Goal: Task Accomplishment & Management: Manage account settings

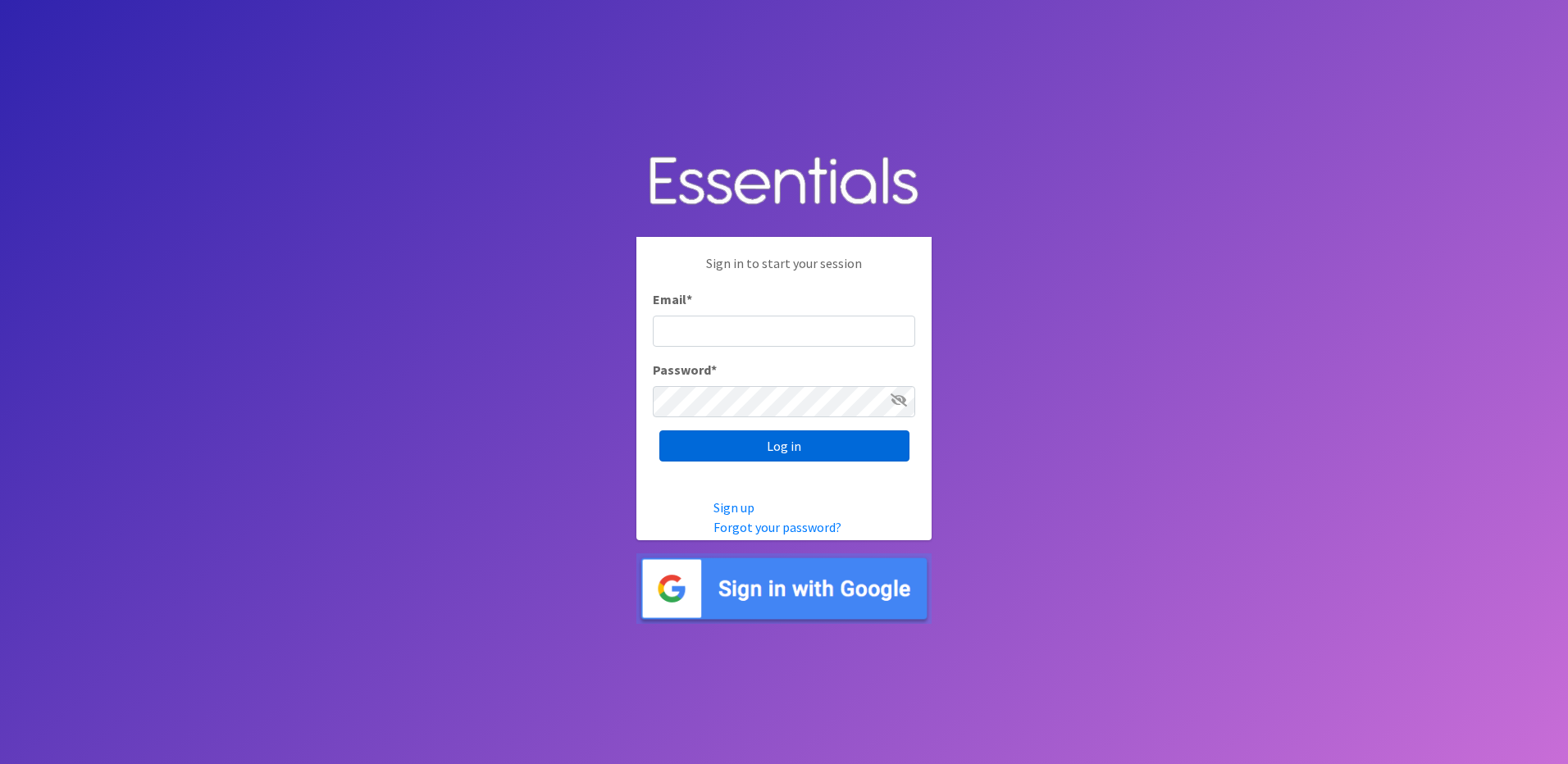
type input "info@marylanddiaperbank.org"
click at [787, 448] on input "Log in" at bounding box center [784, 446] width 250 height 31
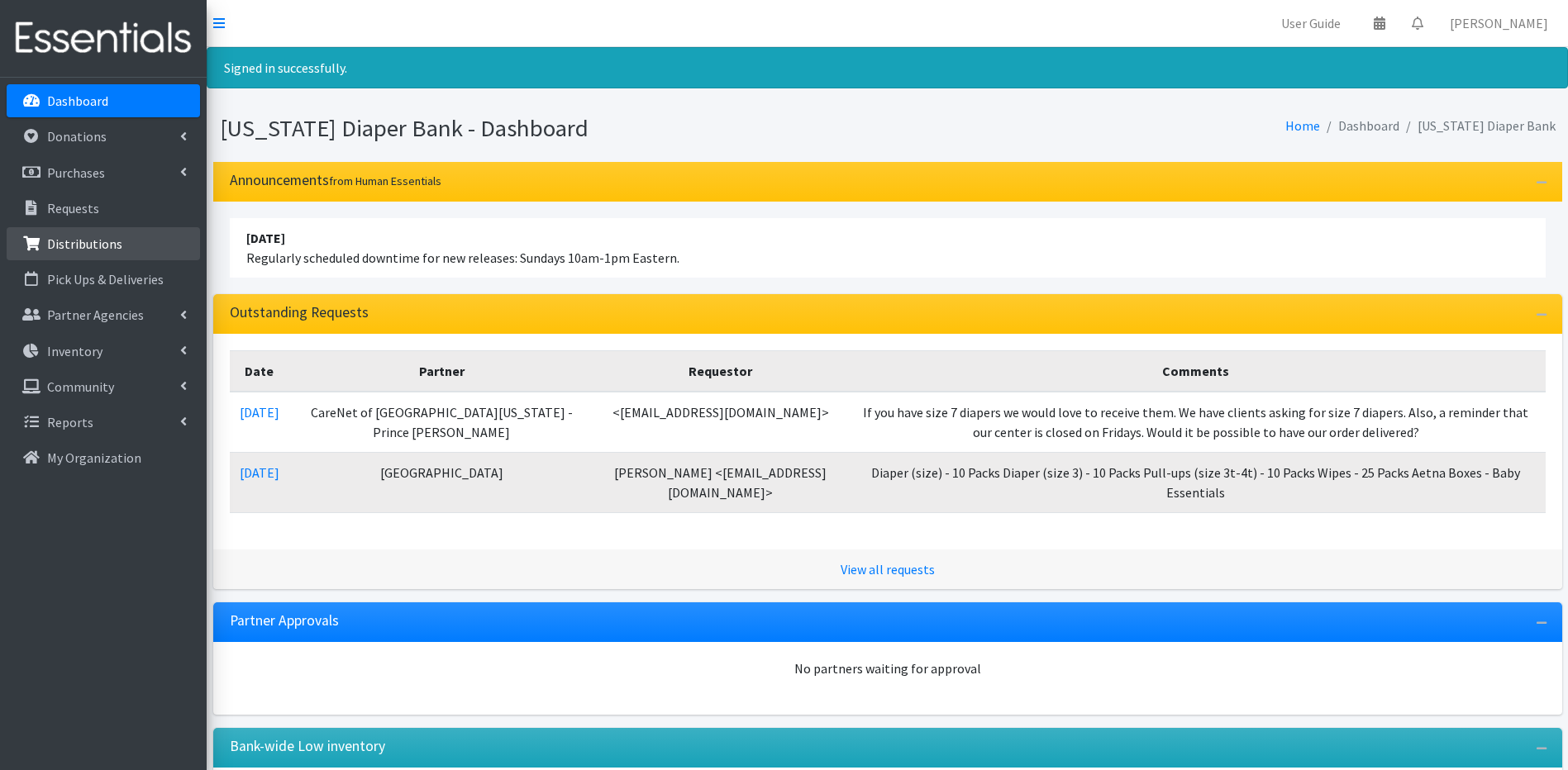
click at [33, 252] on link "Distributions" at bounding box center [104, 244] width 194 height 33
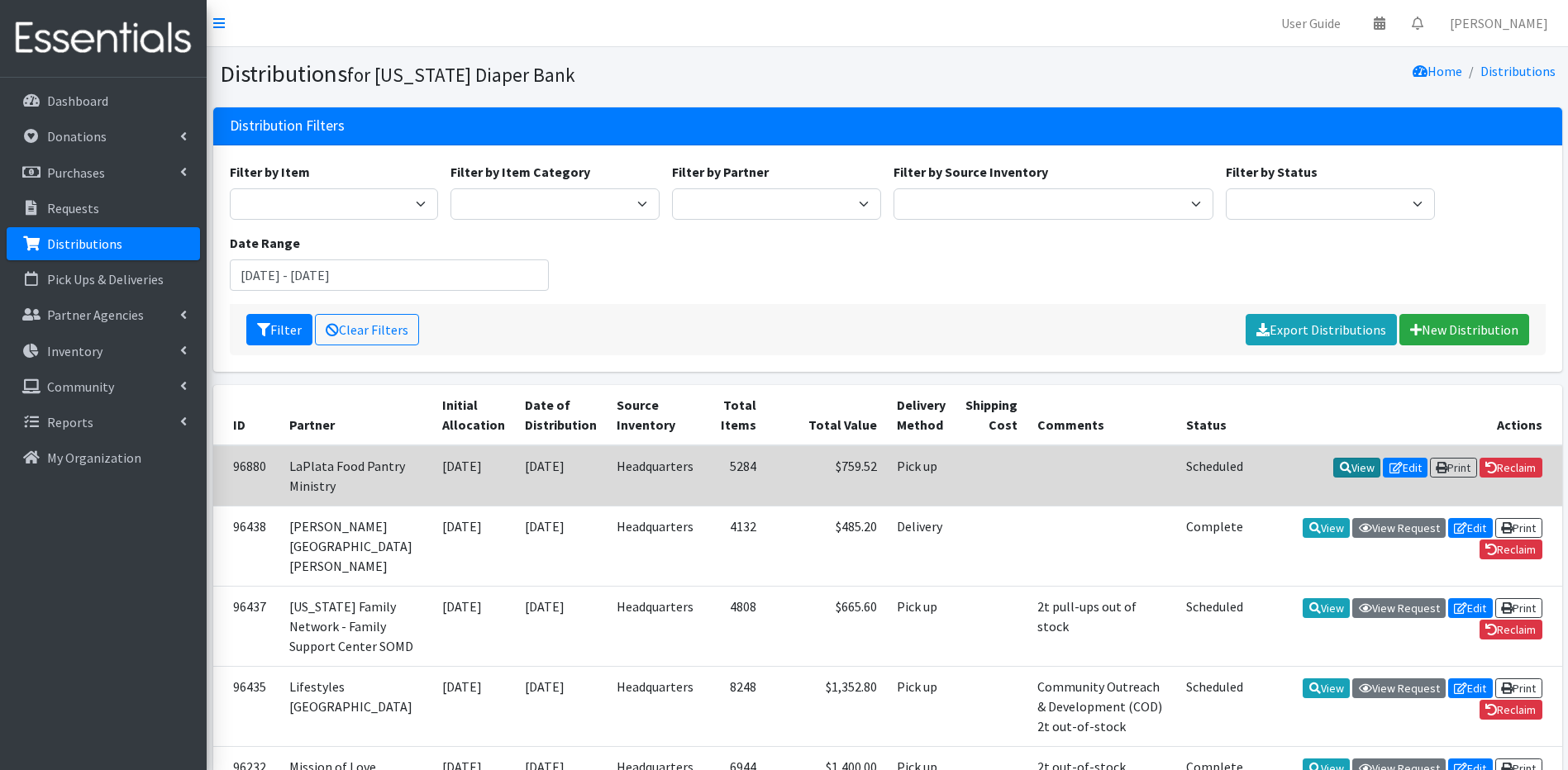
click at [1350, 460] on link "View" at bounding box center [1356, 467] width 47 height 20
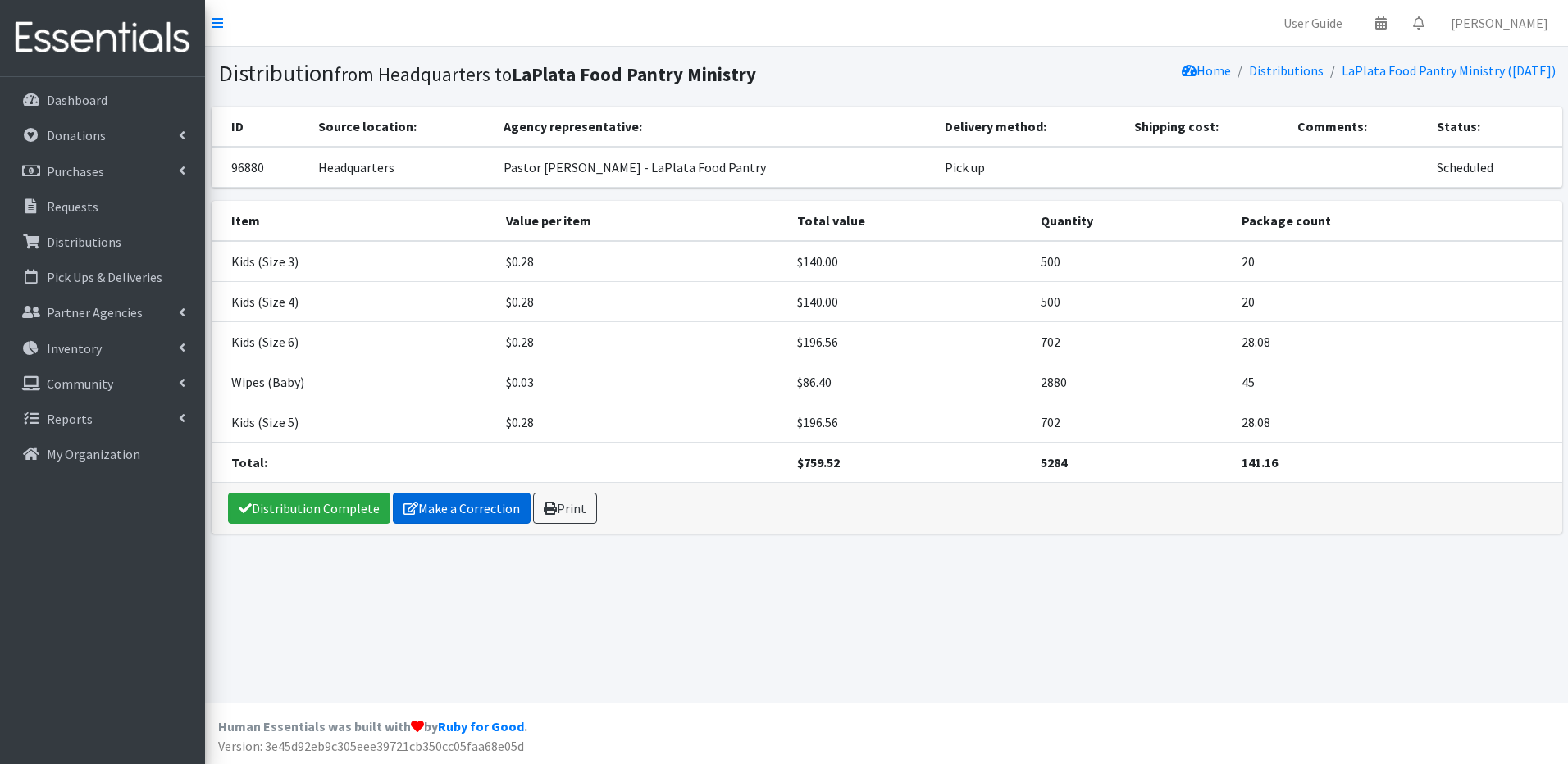
click at [408, 502] on icon at bounding box center [411, 509] width 15 height 13
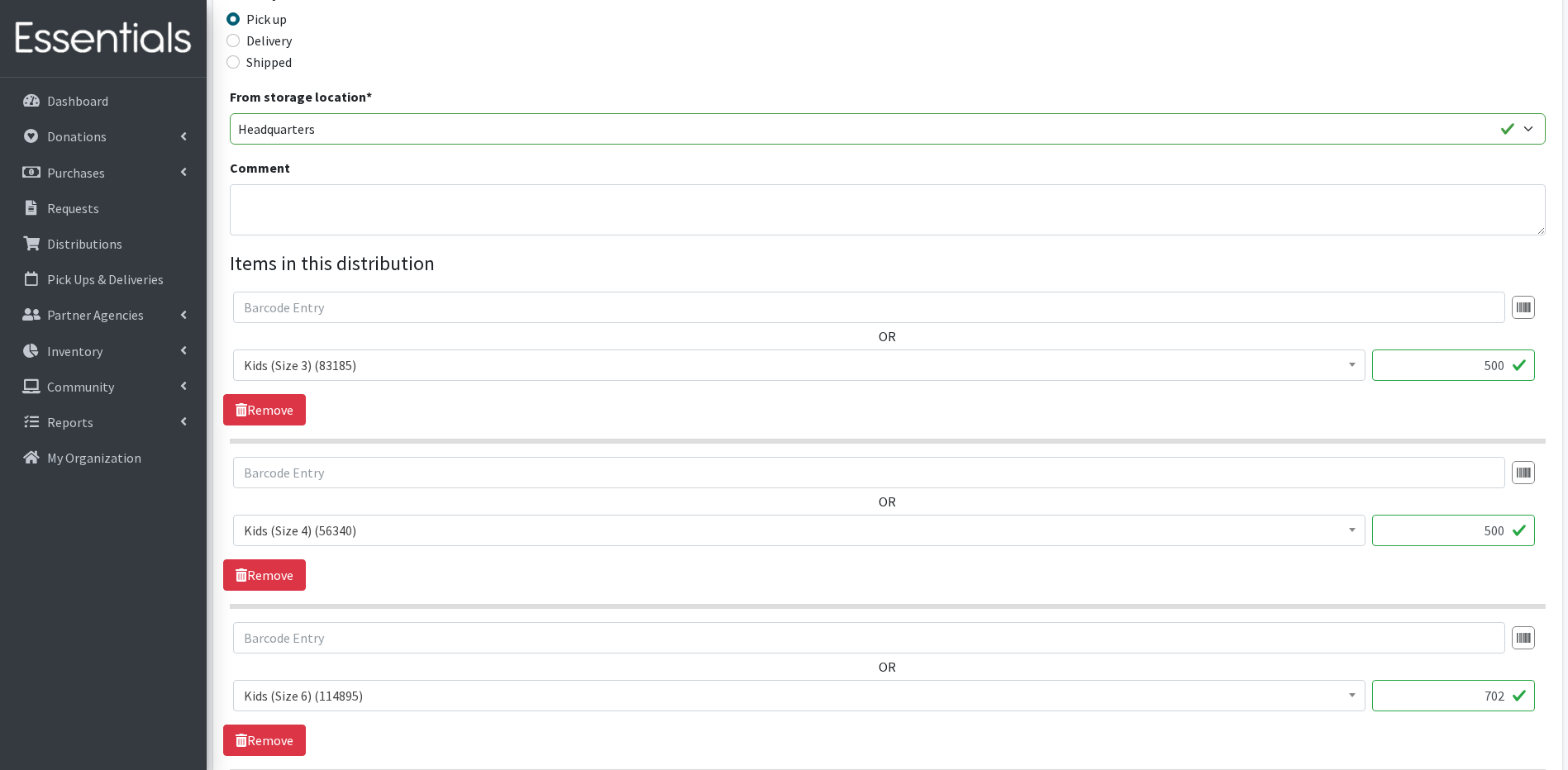
scroll to position [476, 0]
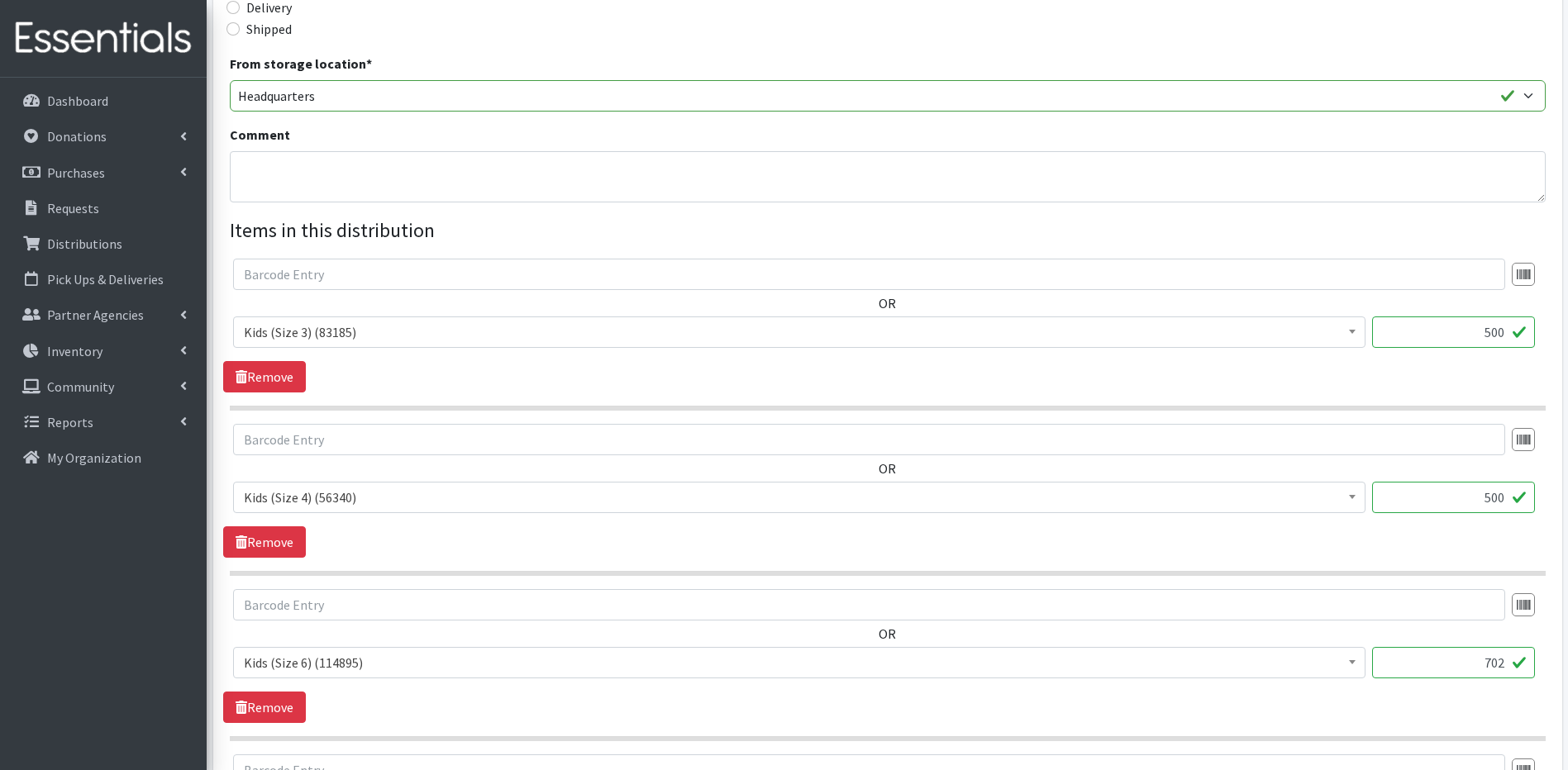
click at [1496, 329] on input "500" at bounding box center [1453, 332] width 163 height 31
type input "680"
click at [1498, 496] on input "500" at bounding box center [1453, 497] width 163 height 31
type input "760"
click at [1505, 663] on input "702" at bounding box center [1453, 662] width 163 height 31
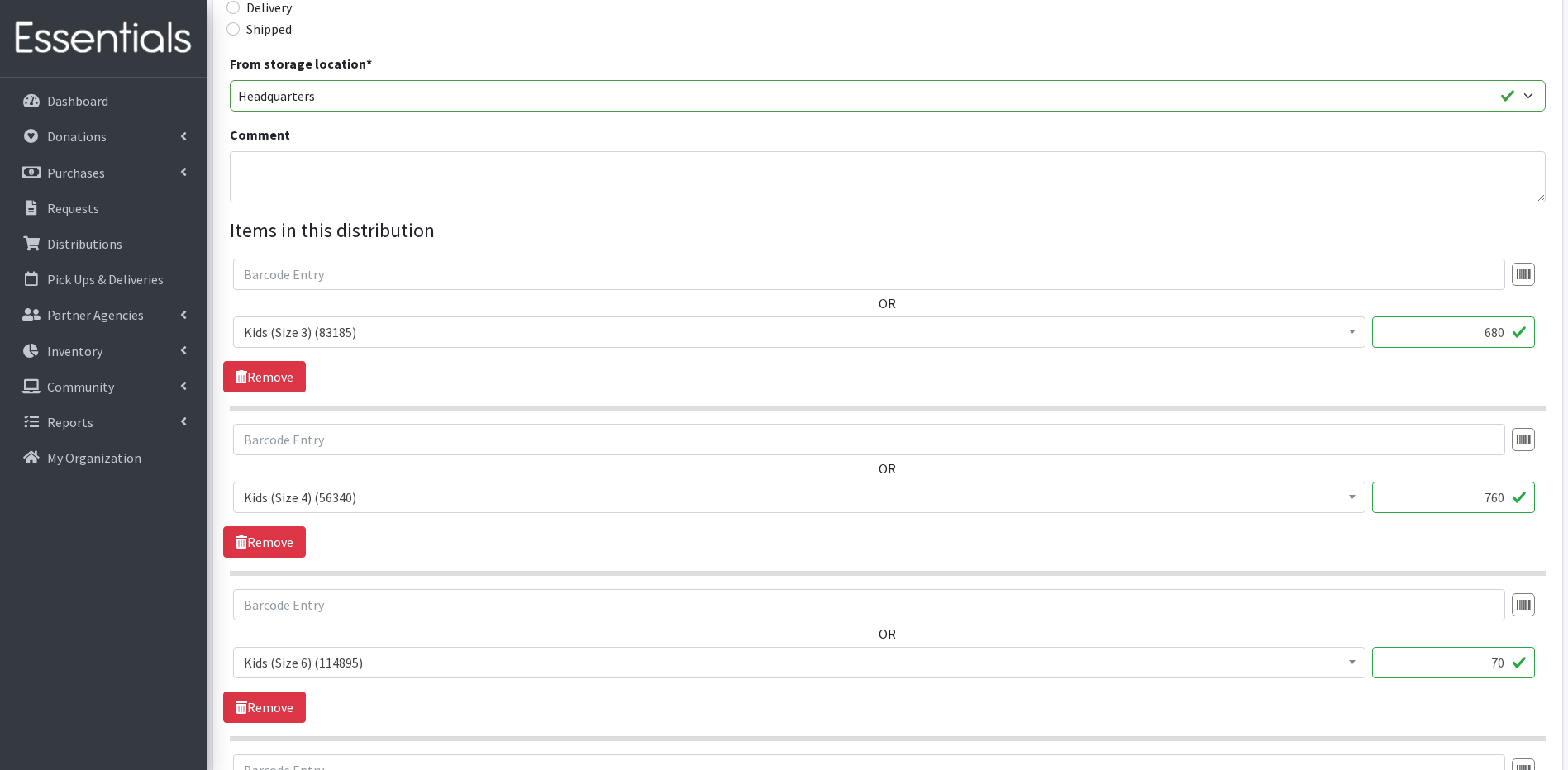
type input "7"
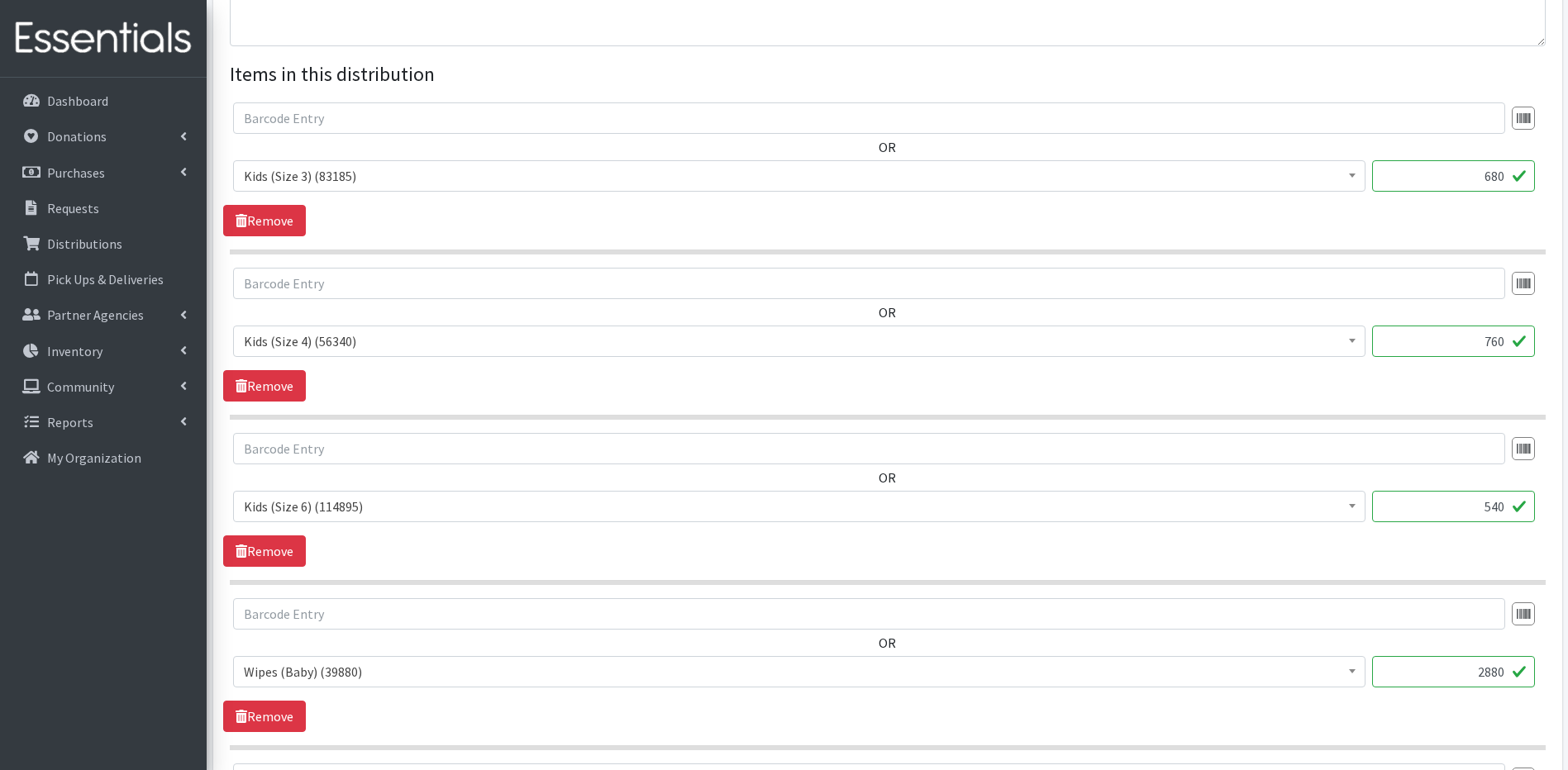
scroll to position [642, 0]
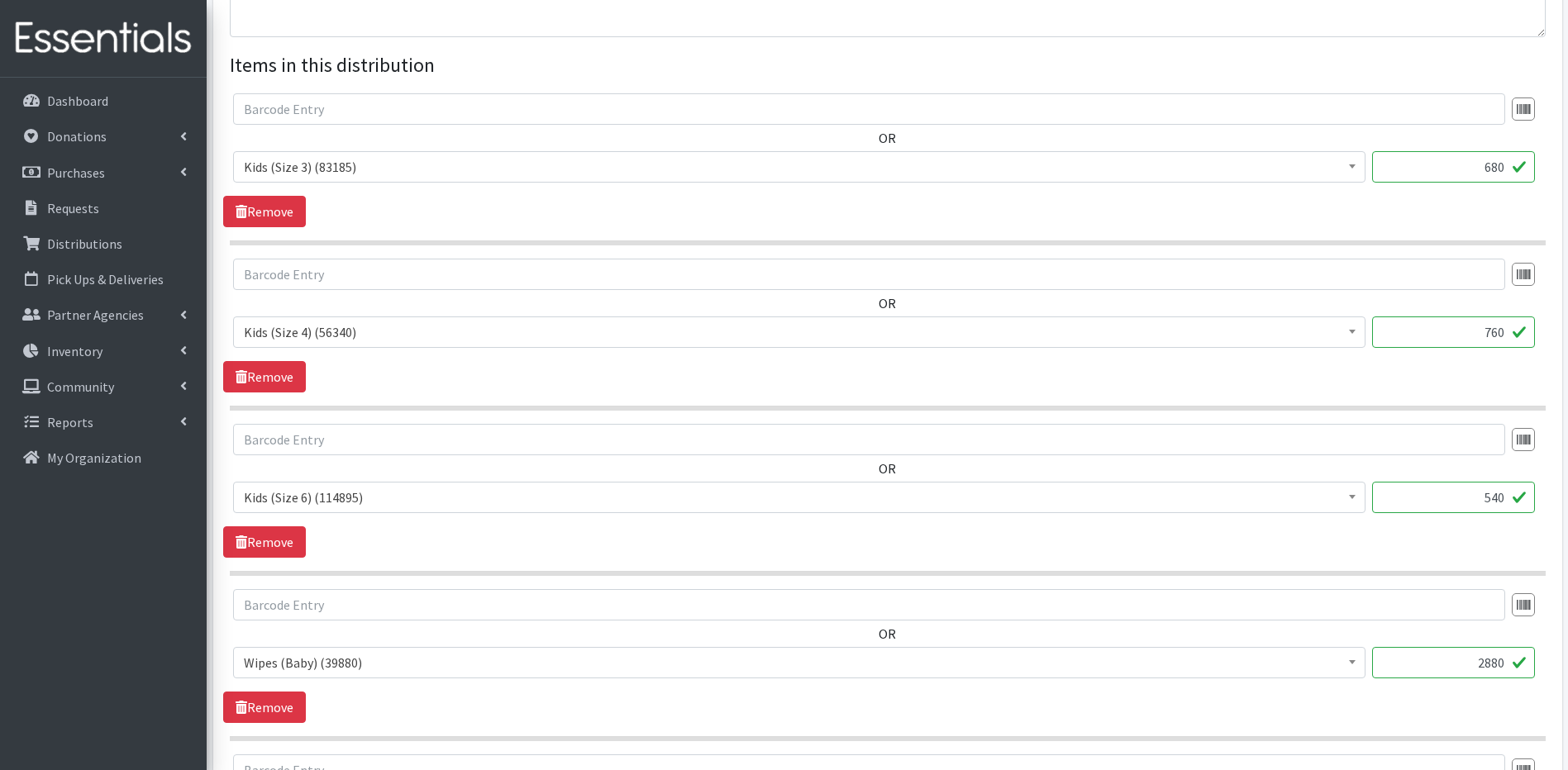
type input "540"
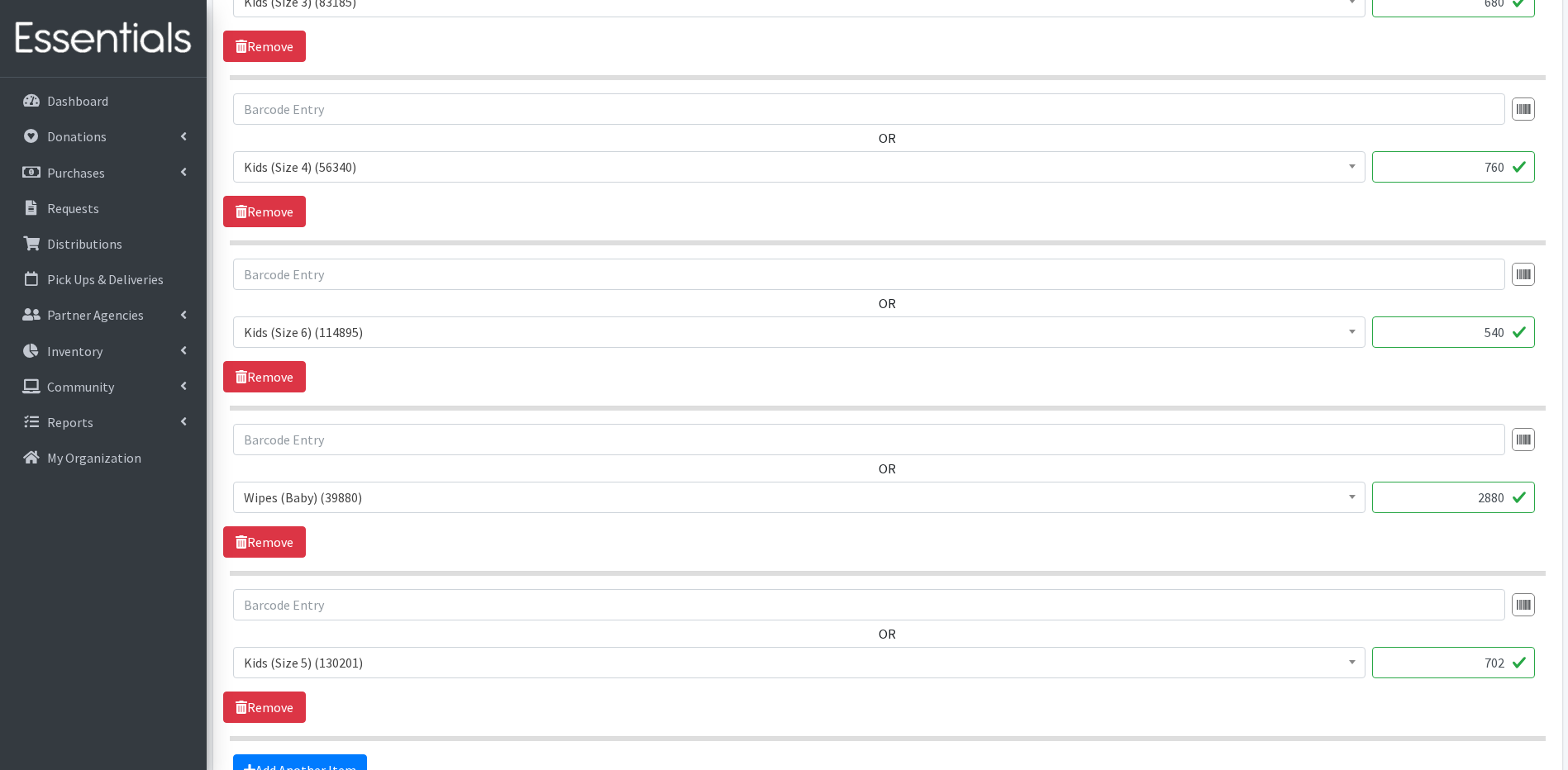
scroll to position [840, 0]
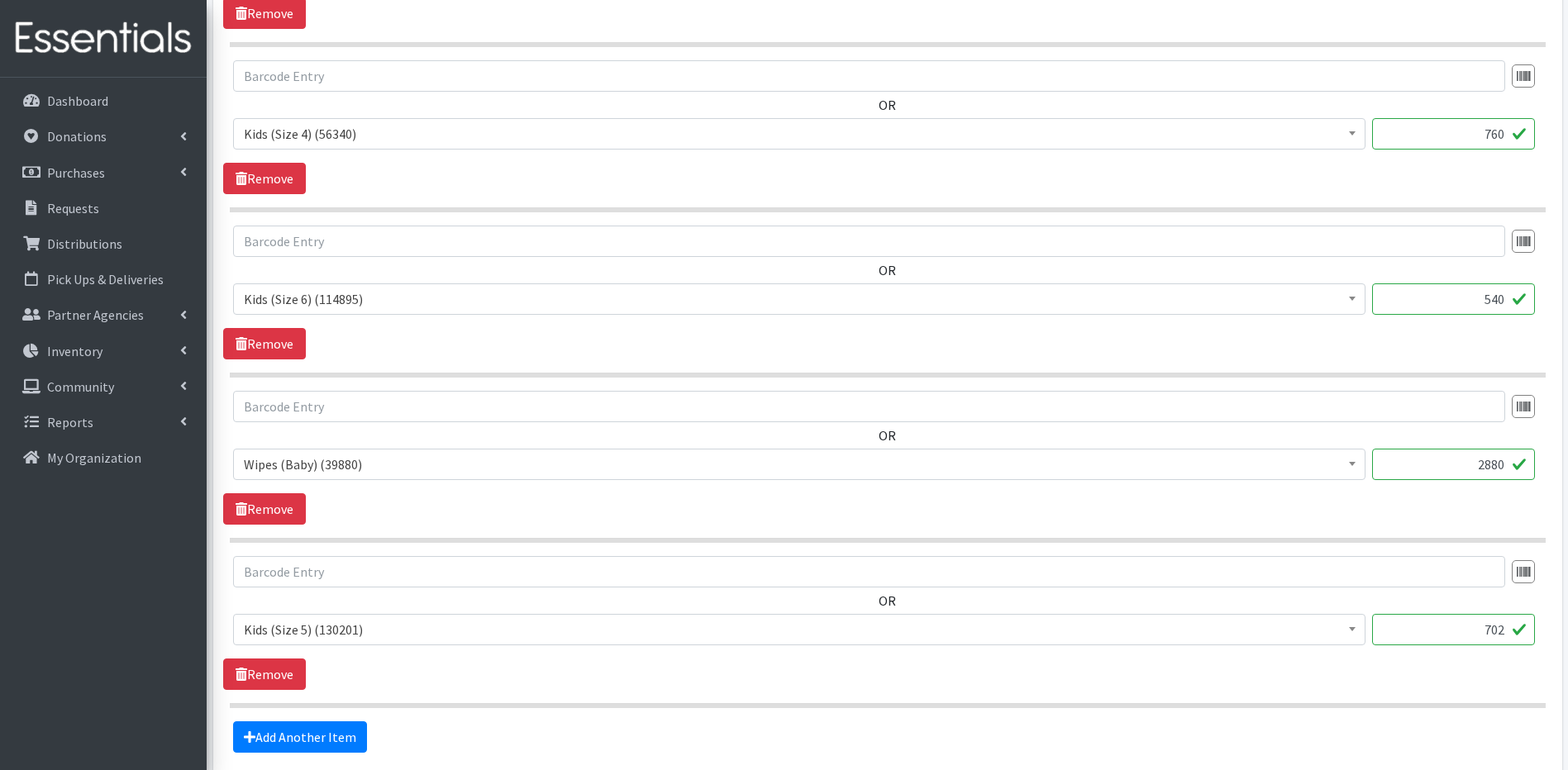
click at [1502, 632] on input "702" at bounding box center [1453, 629] width 163 height 31
type input "7"
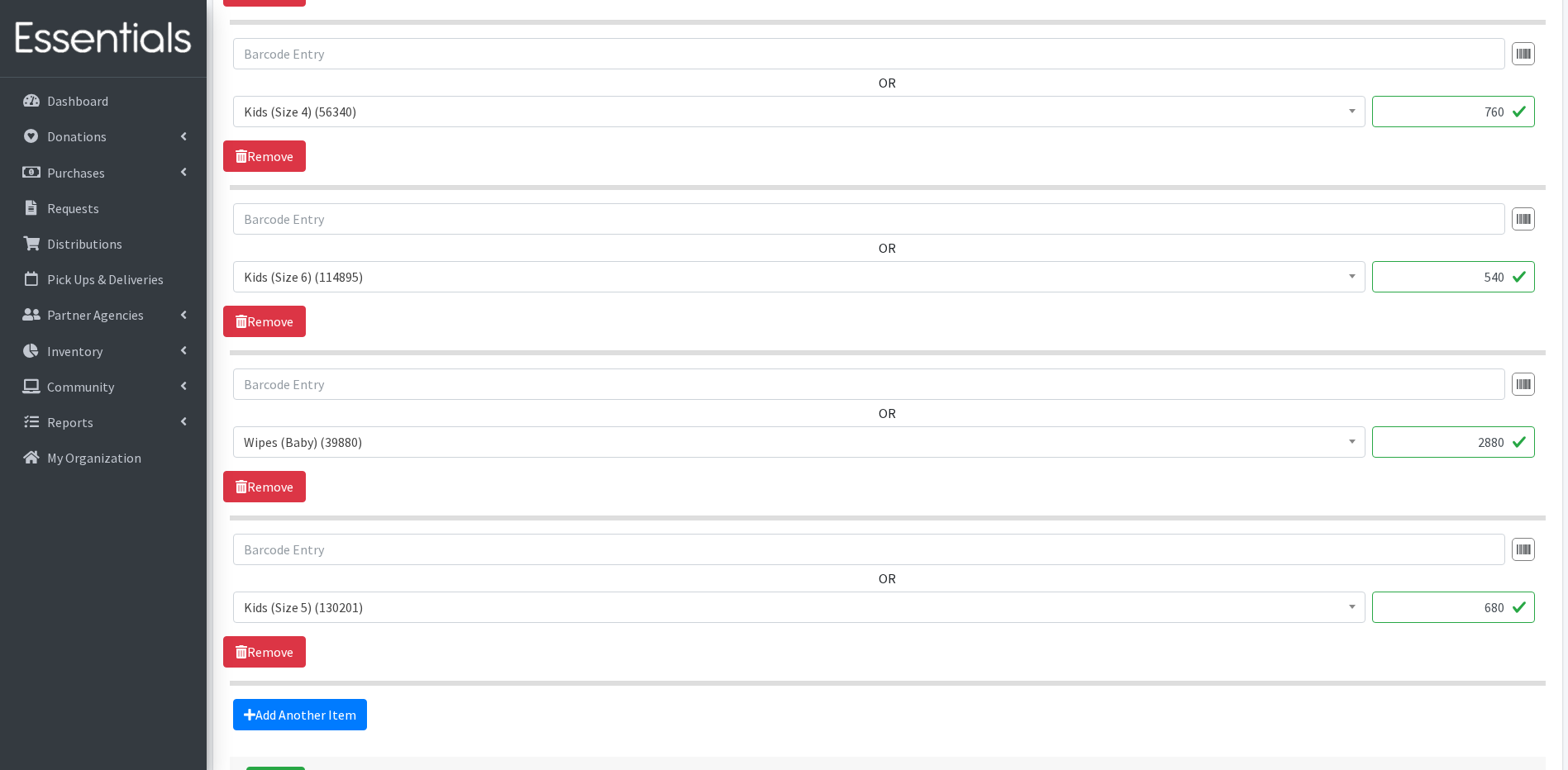
type input "680"
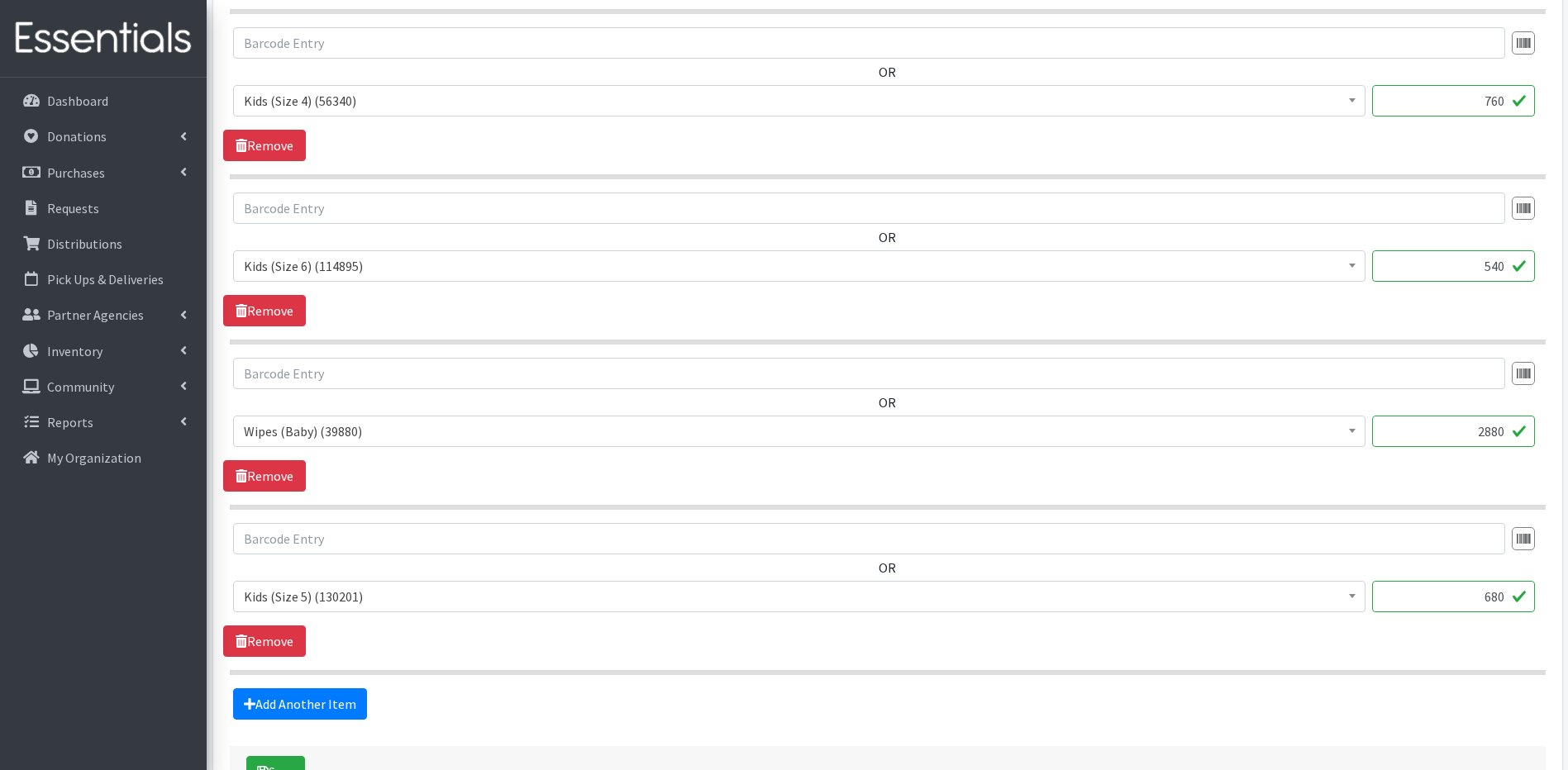
click at [1566, 750] on div "Partner * Adventis Health Center Annabelle Beavan/ LindaBen Foundation Benjamin…" at bounding box center [887, 59] width 1362 height 1538
click at [1563, 747] on div "Partner * Adventis Health Center Annabelle Beavan/ LindaBen Foundation Benjamin…" at bounding box center [887, 59] width 1362 height 1538
click at [283, 759] on button "Save" at bounding box center [275, 772] width 59 height 31
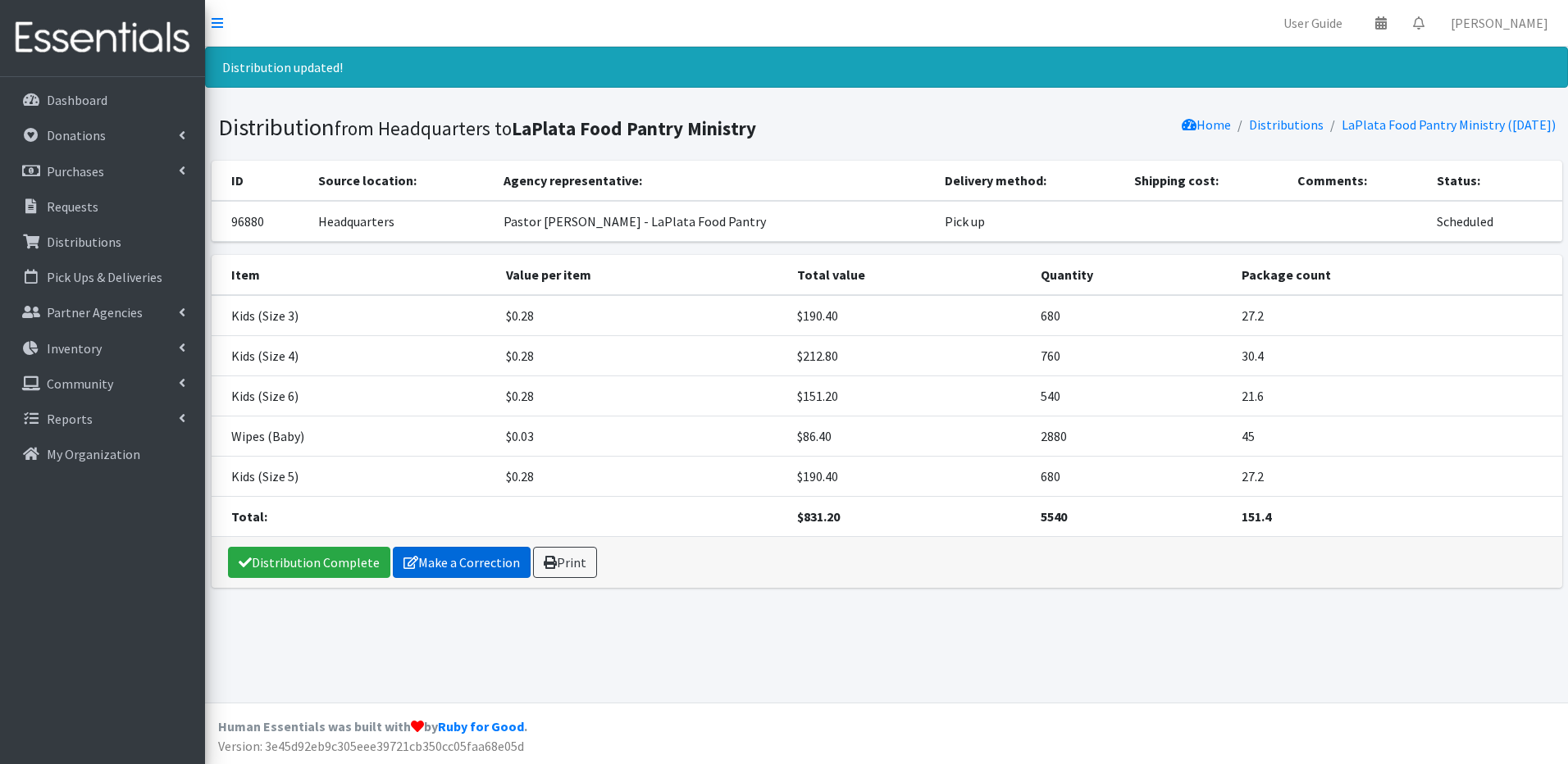
click at [465, 558] on link "Make a Correction" at bounding box center [461, 562] width 138 height 31
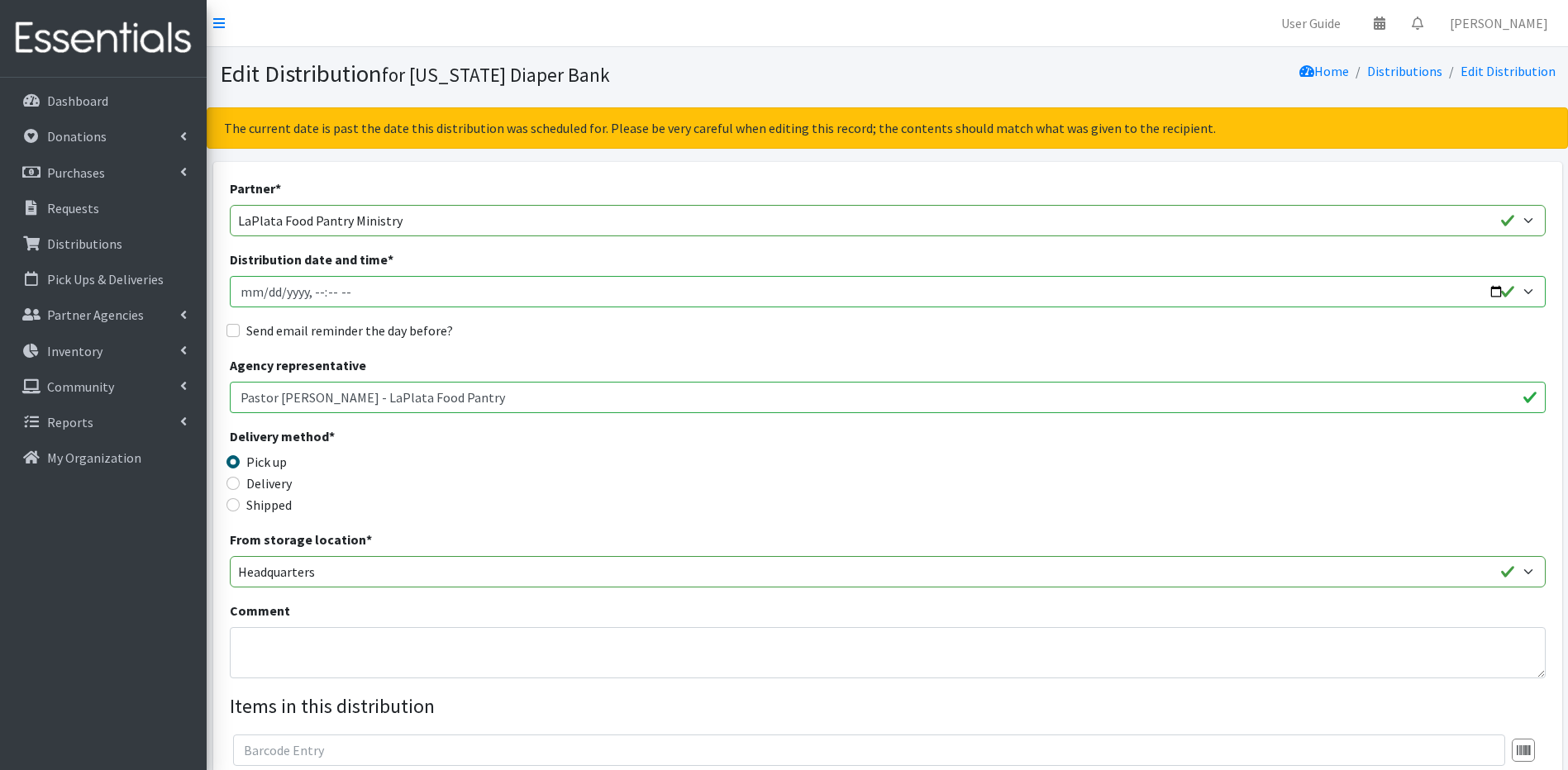
click at [268, 295] on input "Distribution date and time *" at bounding box center [888, 291] width 1316 height 31
click at [319, 290] on input "Distribution date and time *" at bounding box center [888, 291] width 1316 height 31
click at [304, 293] on input "Distribution date and time *" at bounding box center [888, 291] width 1316 height 31
type input "2025-09-22T10:30"
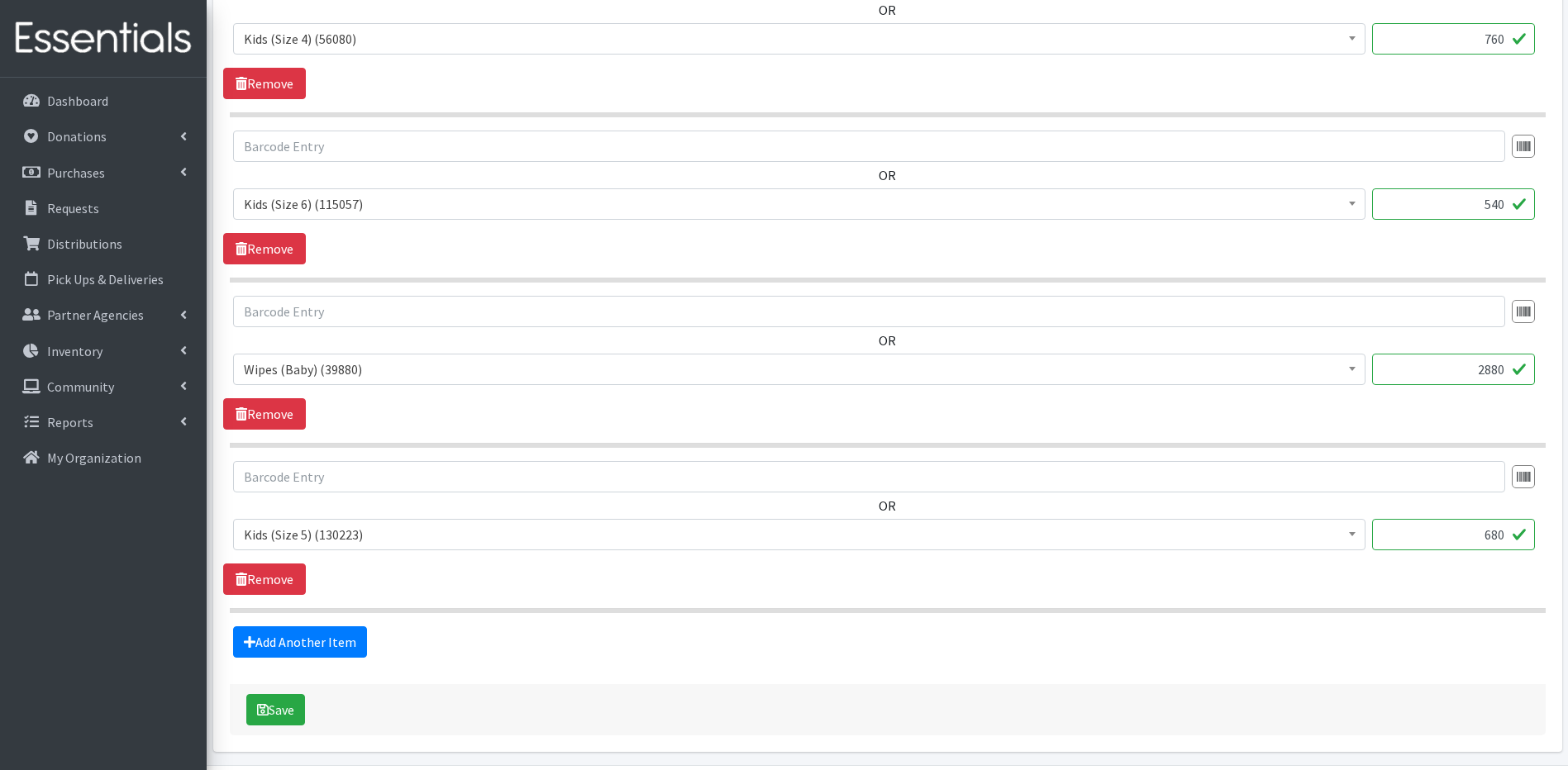
scroll to position [992, 0]
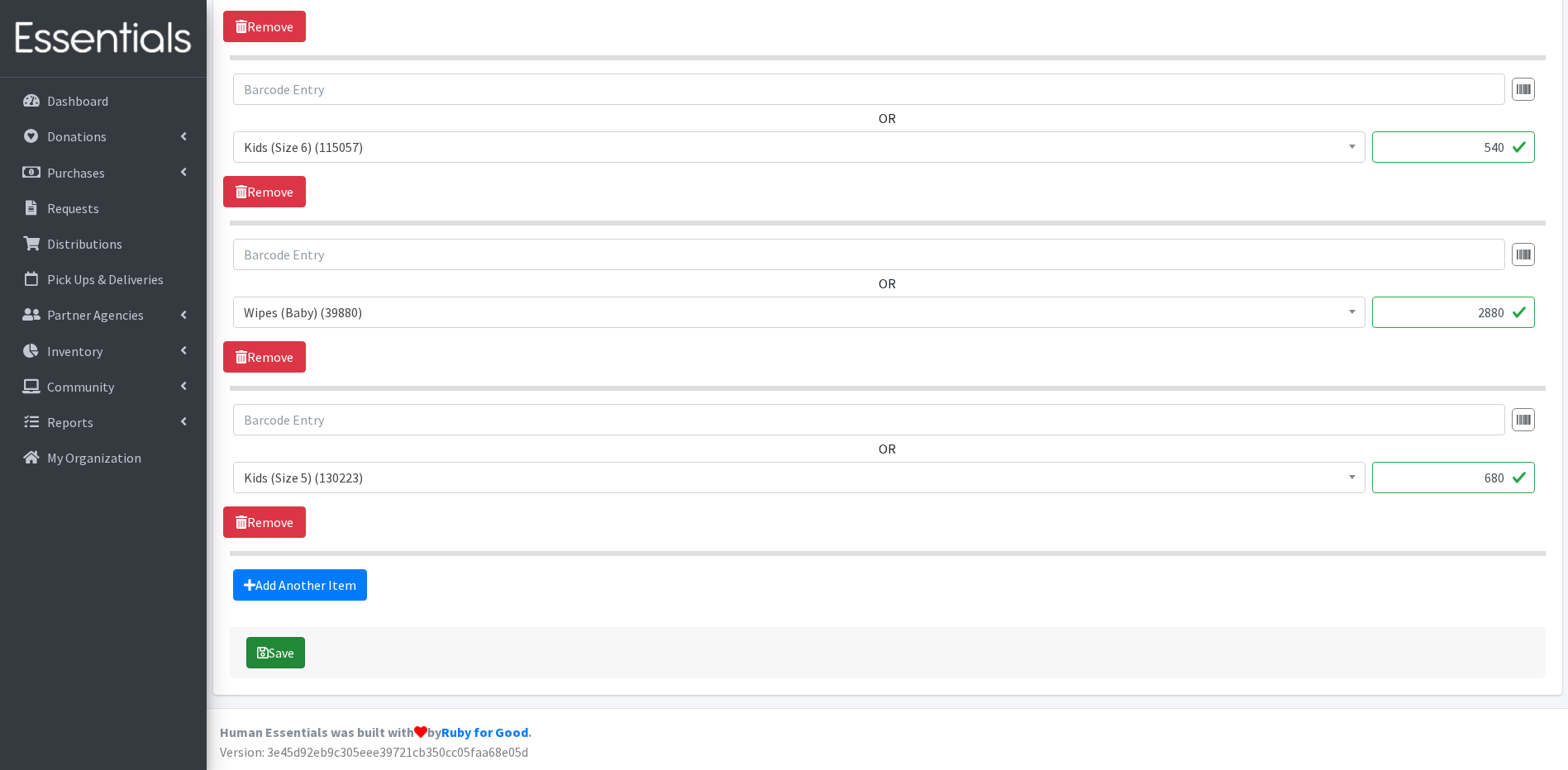
click at [297, 651] on button "Save" at bounding box center [275, 653] width 59 height 31
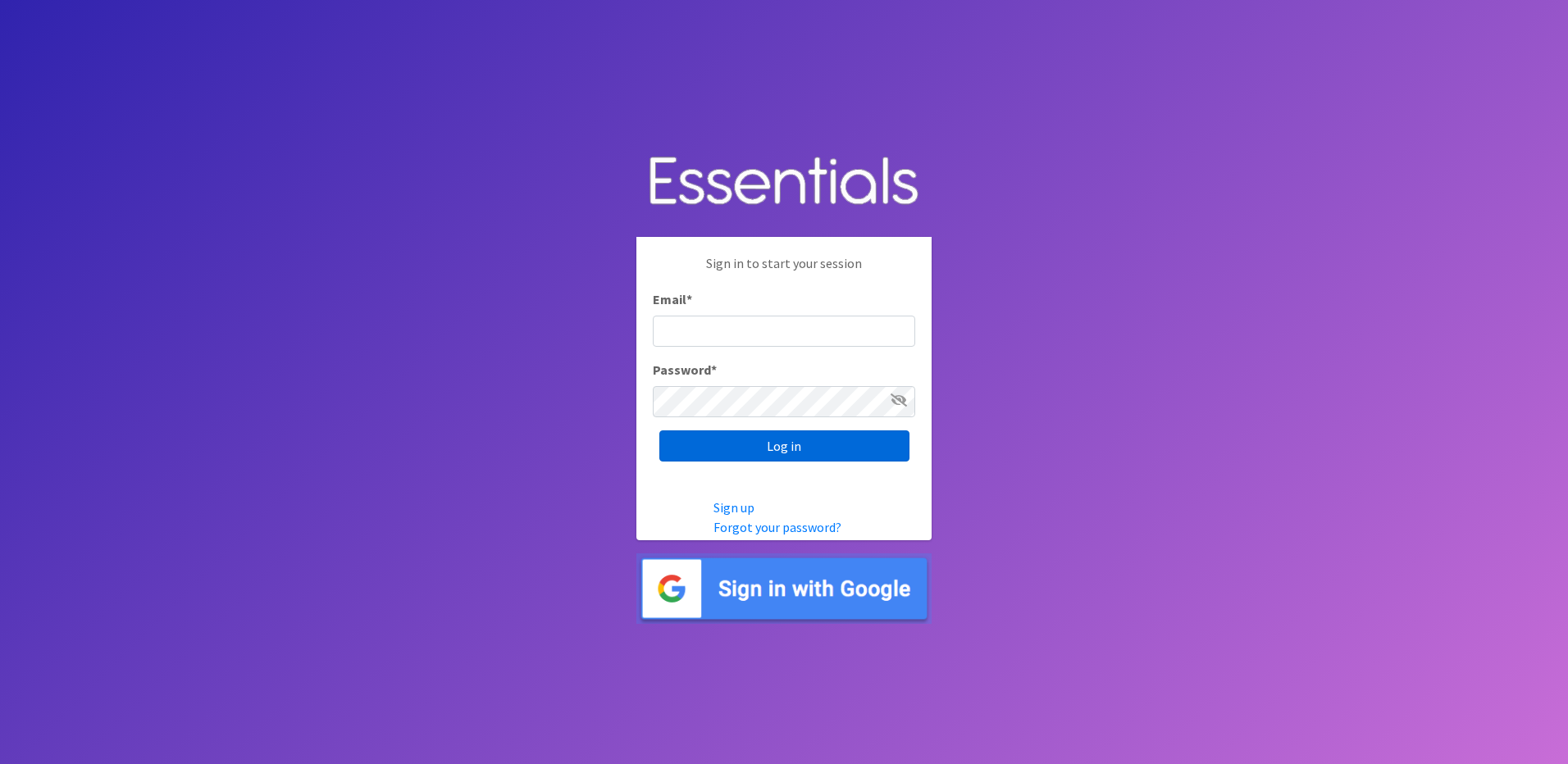
type input "info@marylanddiaperbank.org"
click at [852, 444] on input "Log in" at bounding box center [784, 446] width 250 height 31
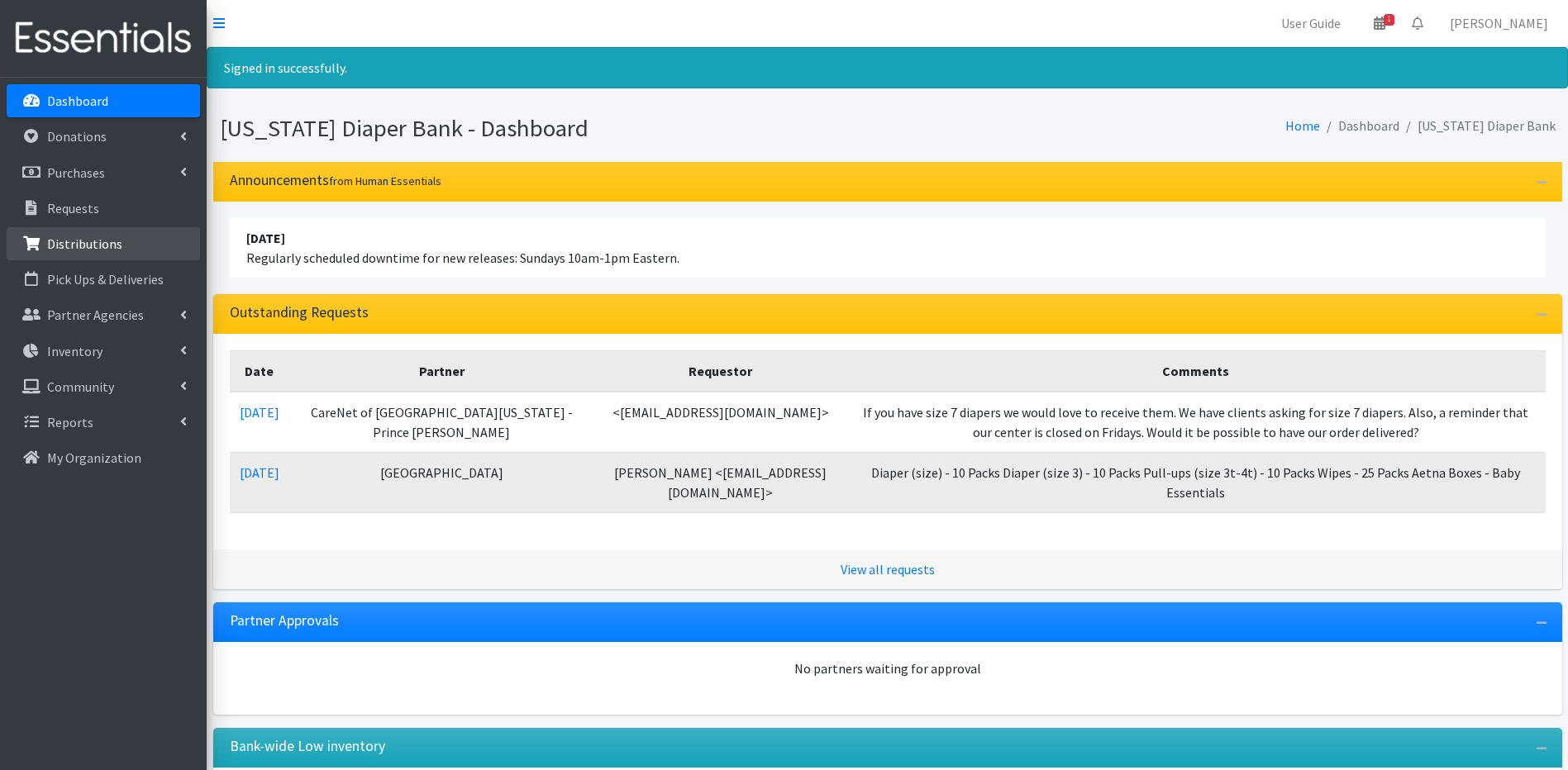
click at [53, 247] on p "Distributions" at bounding box center [84, 243] width 76 height 16
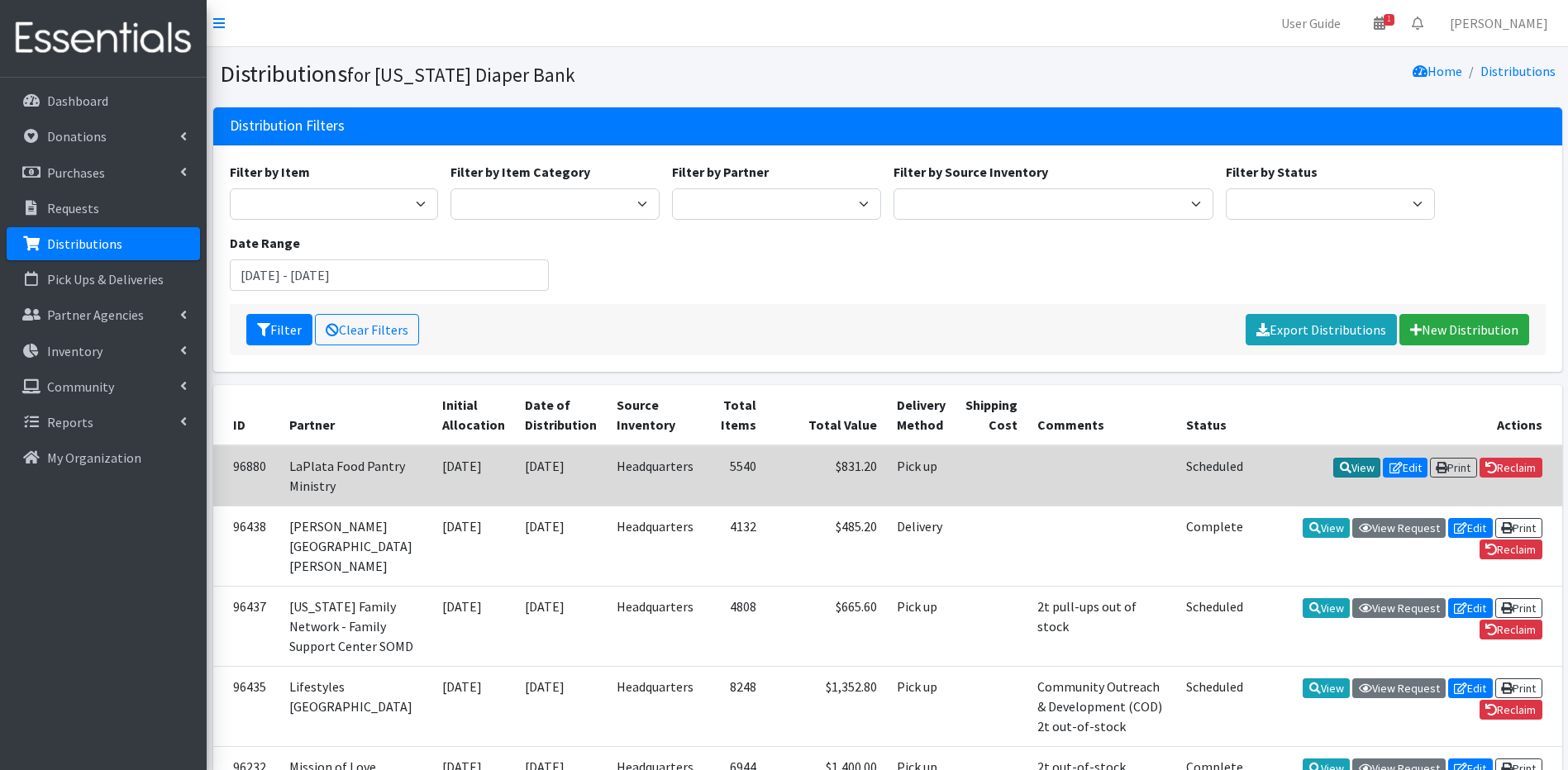
click at [1344, 471] on link "View" at bounding box center [1356, 467] width 47 height 20
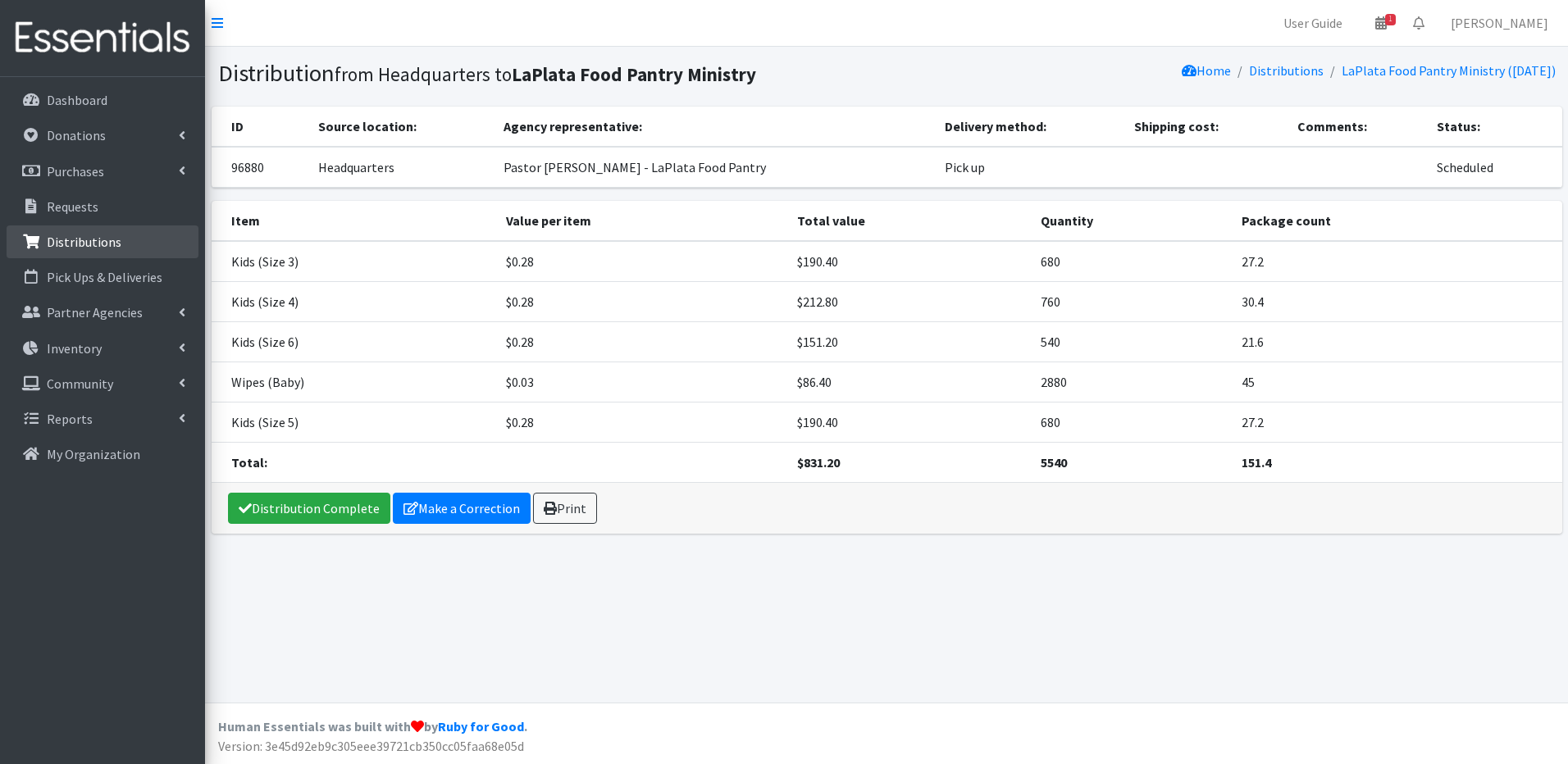
click at [108, 237] on p "Distributions" at bounding box center [83, 241] width 75 height 16
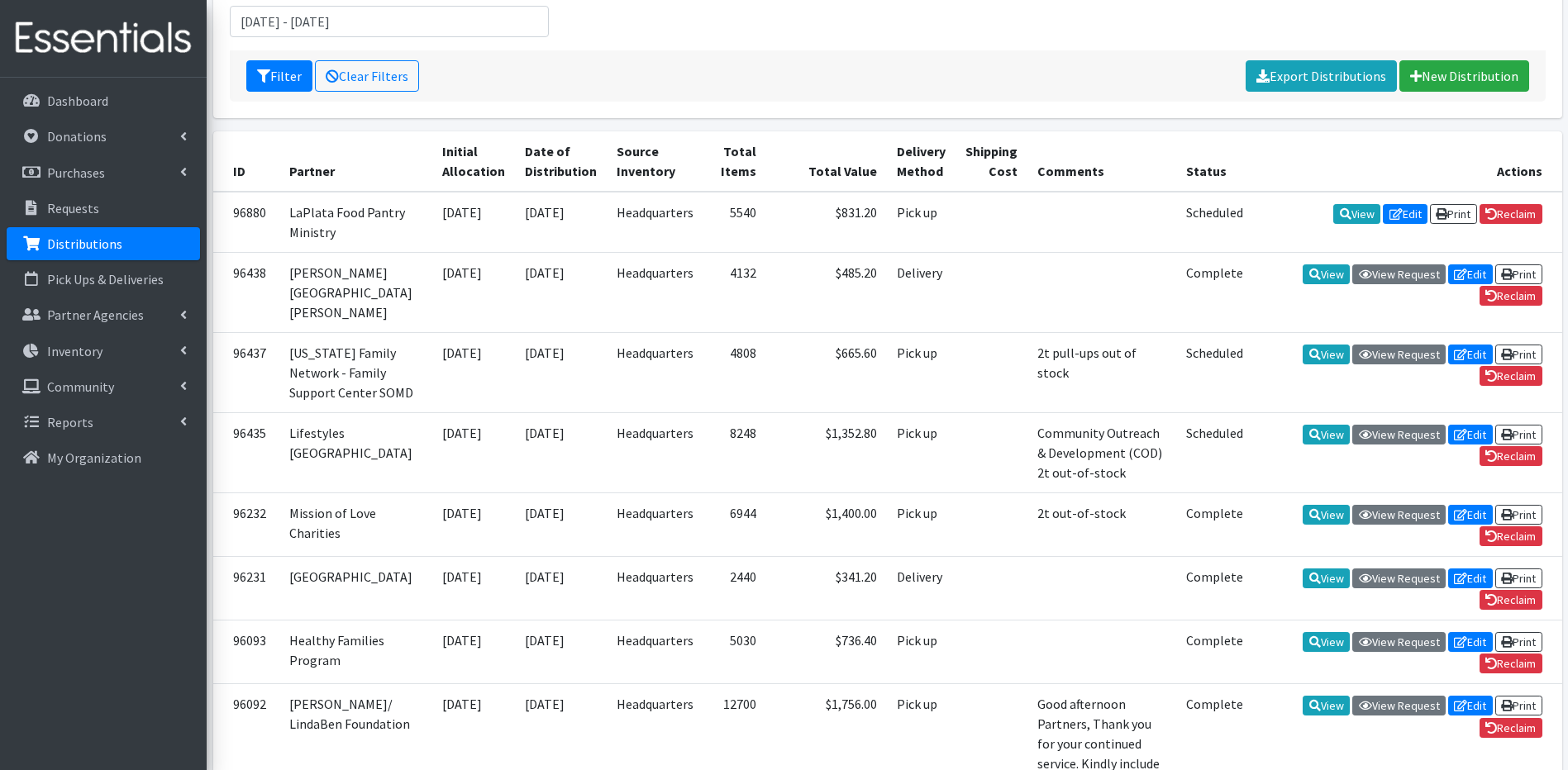
scroll to position [266, 0]
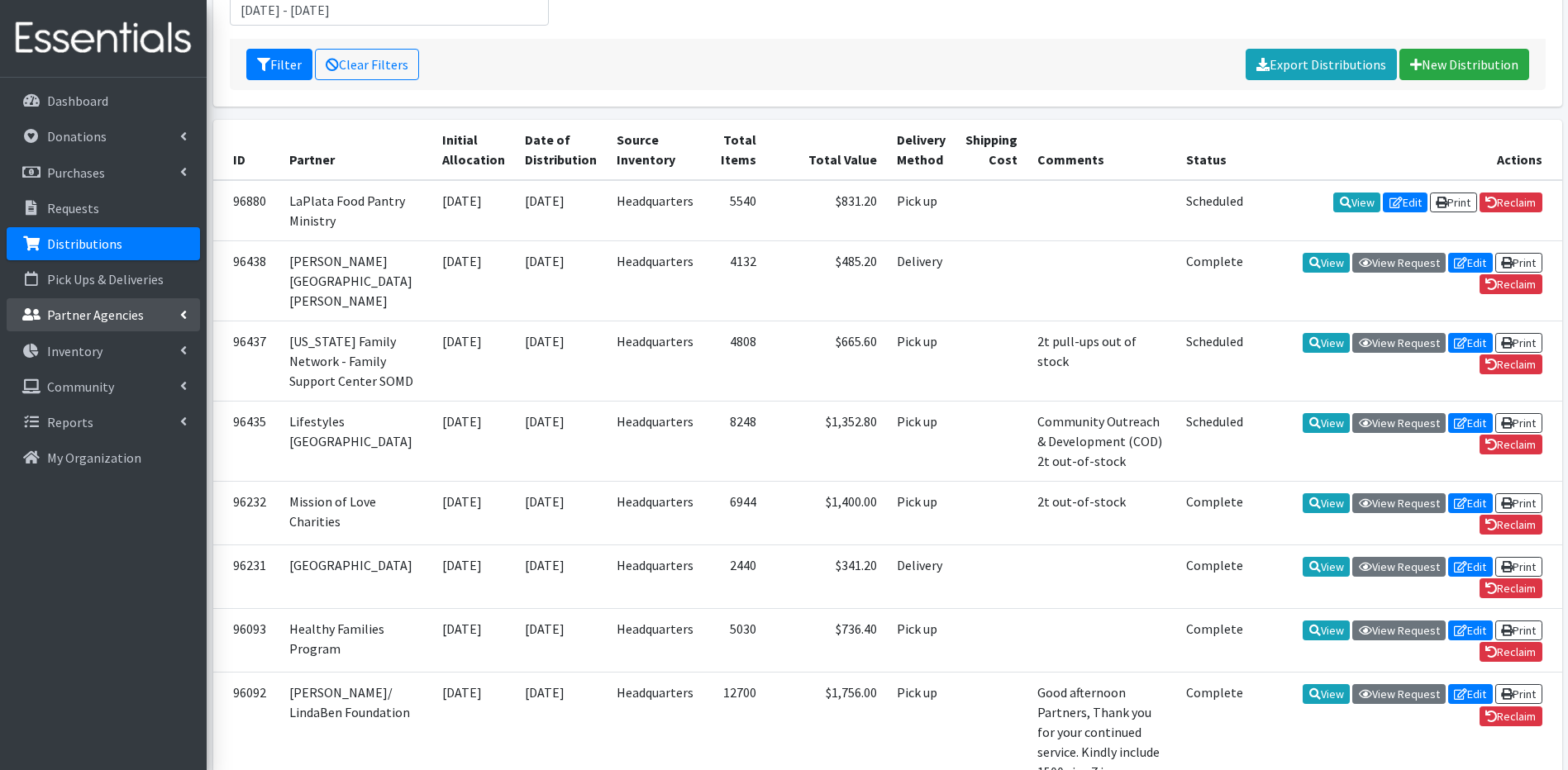
click at [74, 317] on p "Partner Agencies" at bounding box center [95, 314] width 97 height 16
click at [74, 351] on link "All Partners" at bounding box center [104, 351] width 194 height 33
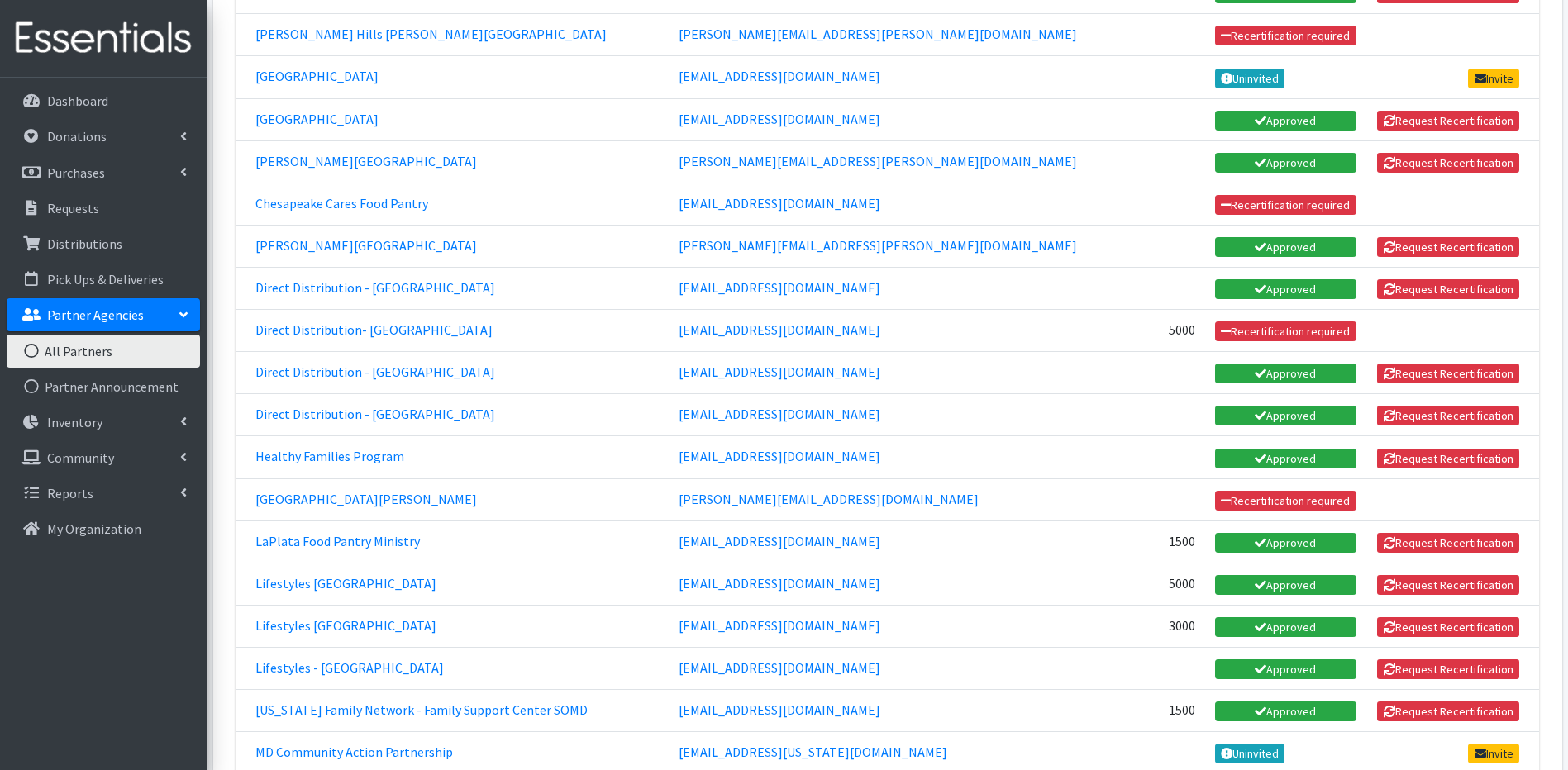
scroll to position [675, 0]
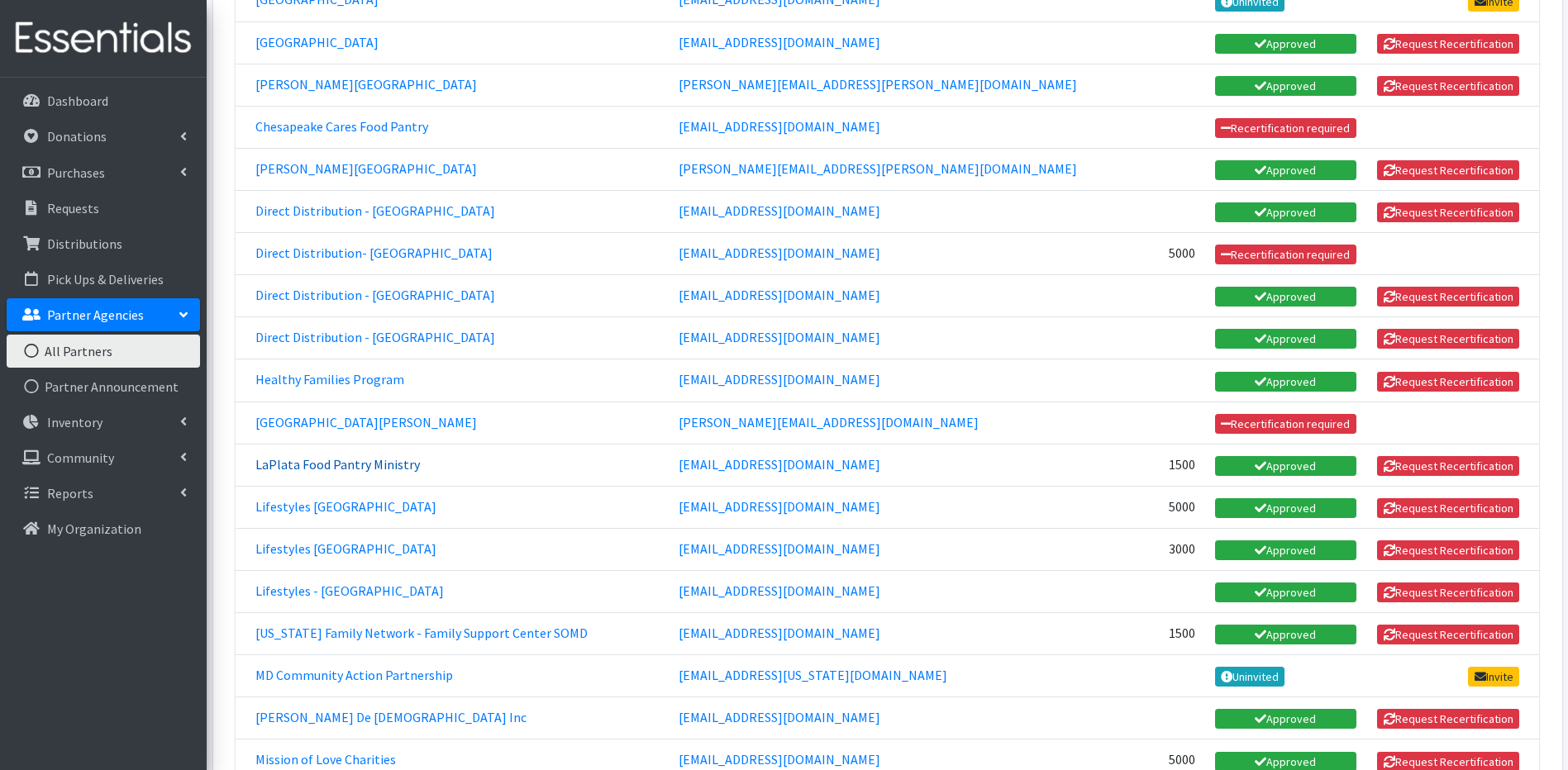
click at [296, 462] on link "LaPlata Food Pantry Ministry" at bounding box center [338, 464] width 165 height 16
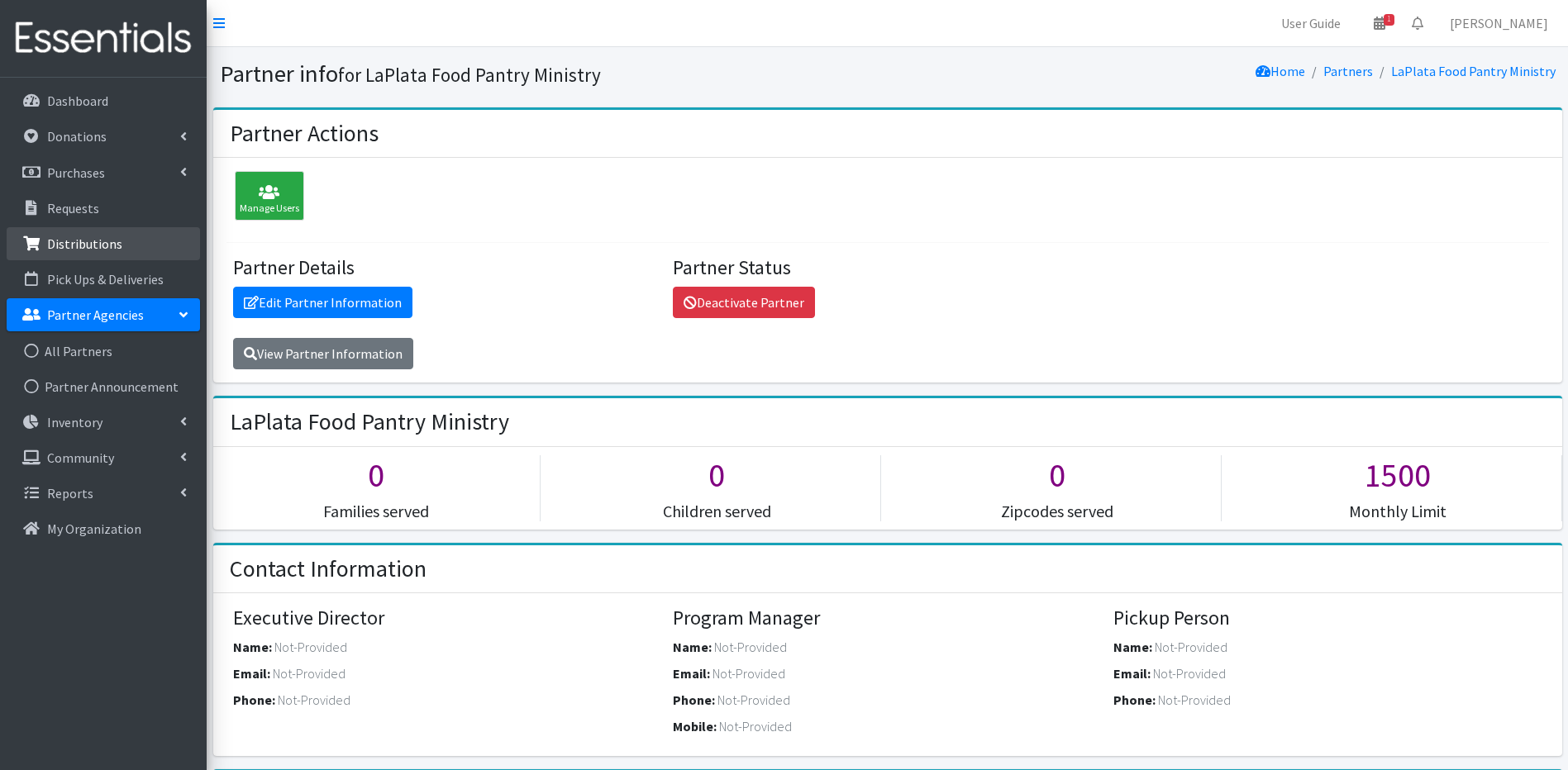
click at [91, 248] on p "Distributions" at bounding box center [84, 243] width 76 height 16
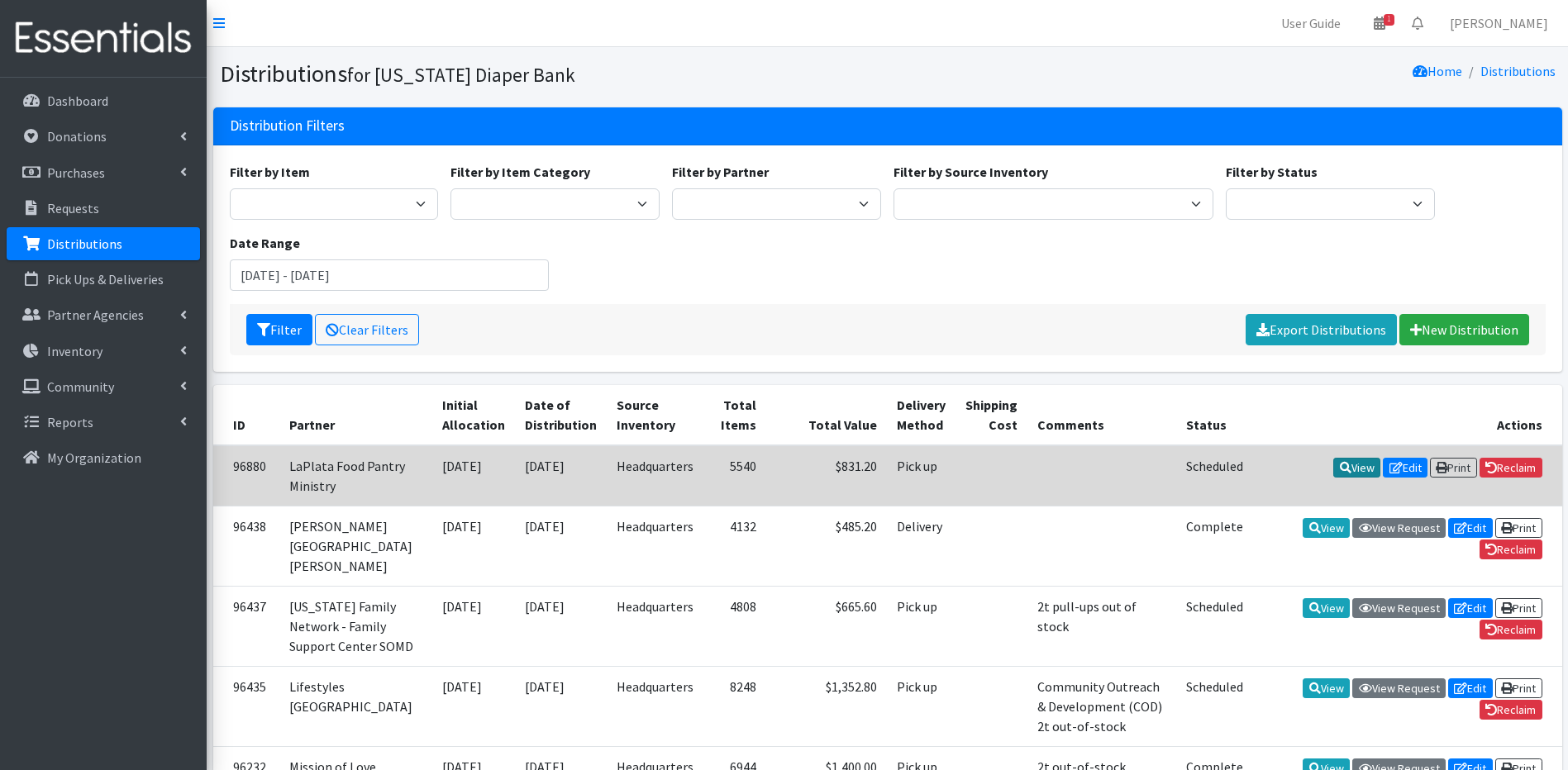
click at [1351, 468] on link "View" at bounding box center [1356, 467] width 47 height 20
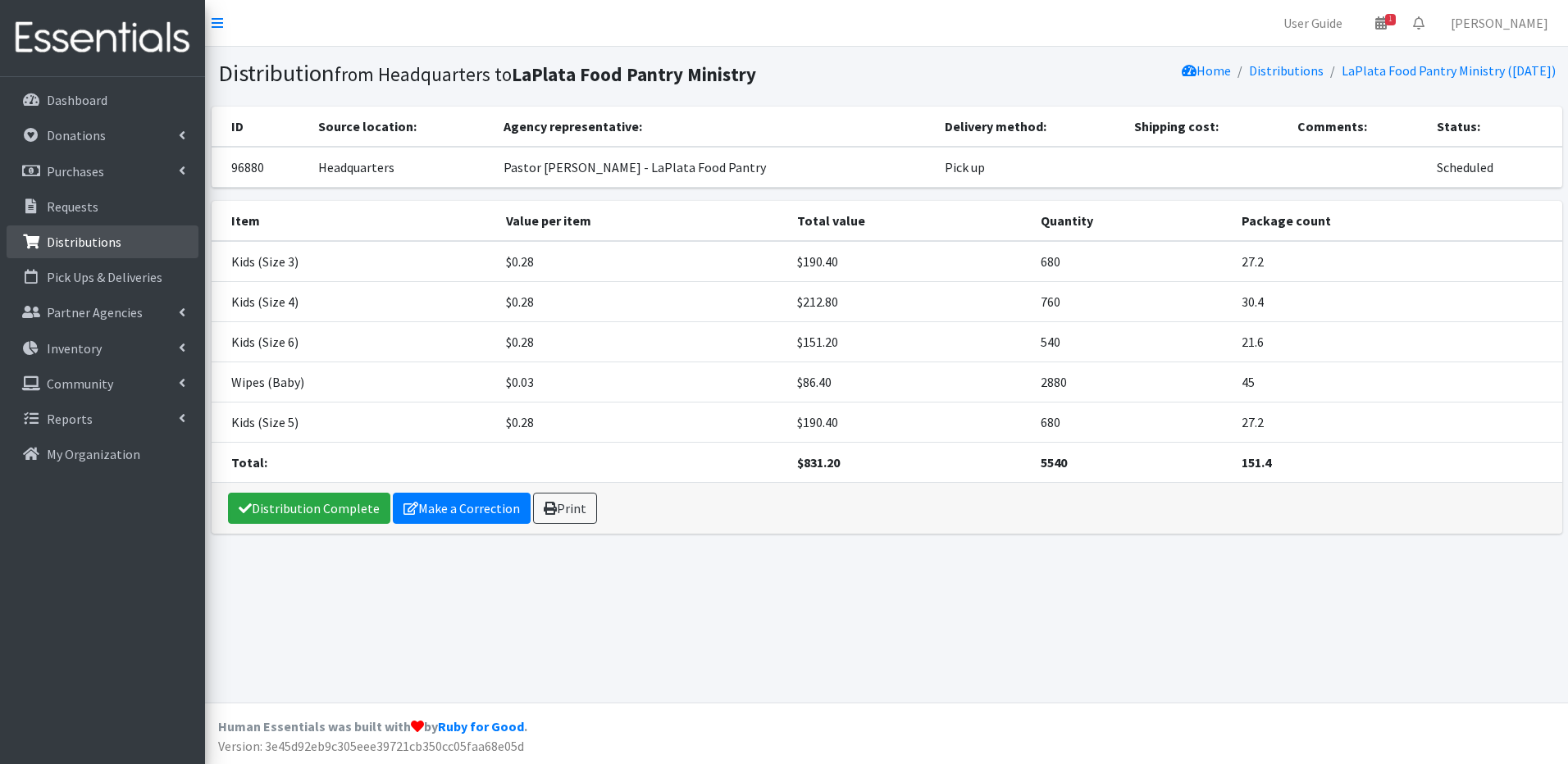
click at [67, 238] on p "Distributions" at bounding box center [83, 241] width 75 height 16
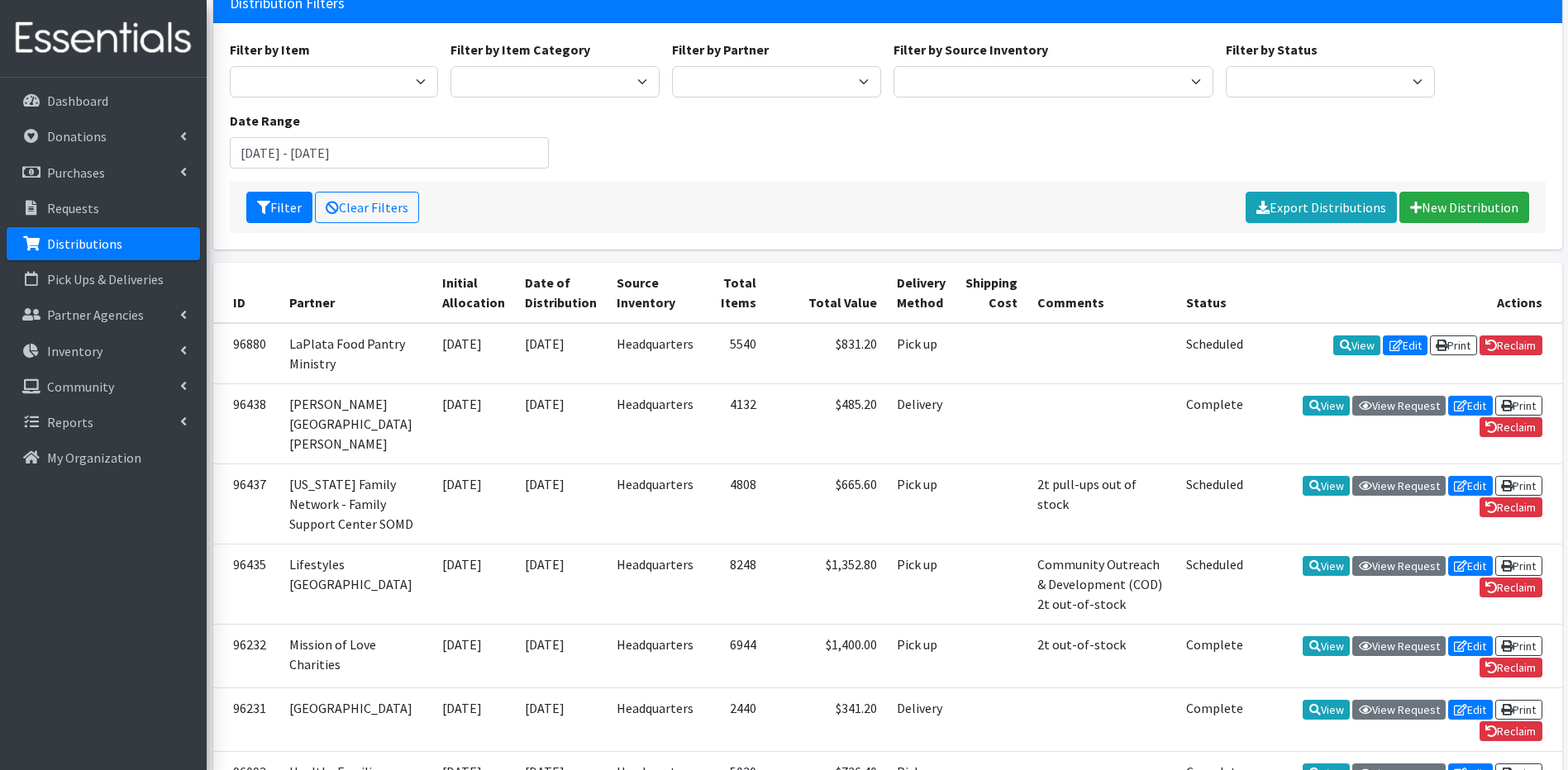
scroll to position [132, 0]
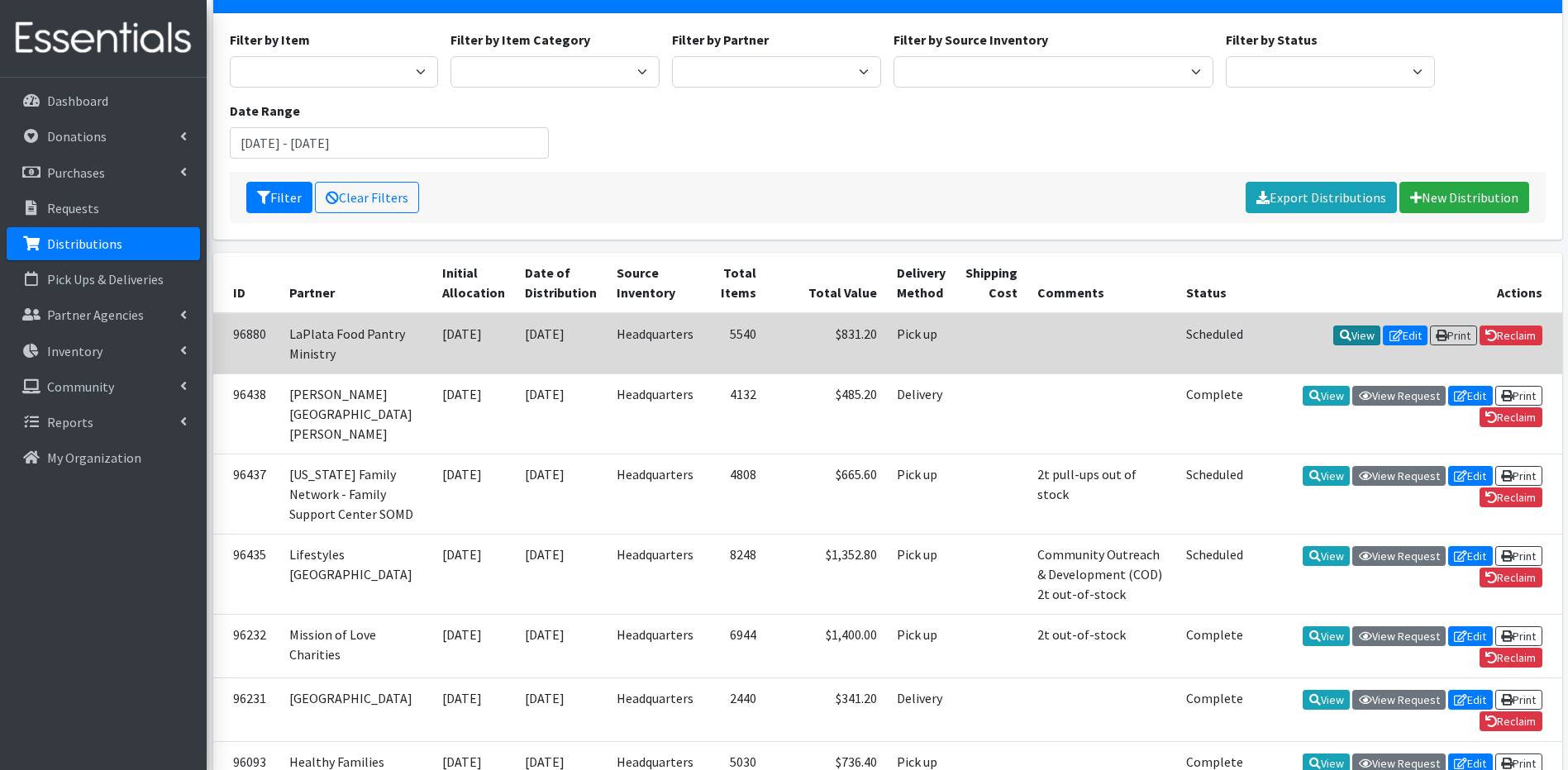
click at [1346, 333] on link "View" at bounding box center [1356, 335] width 47 height 20
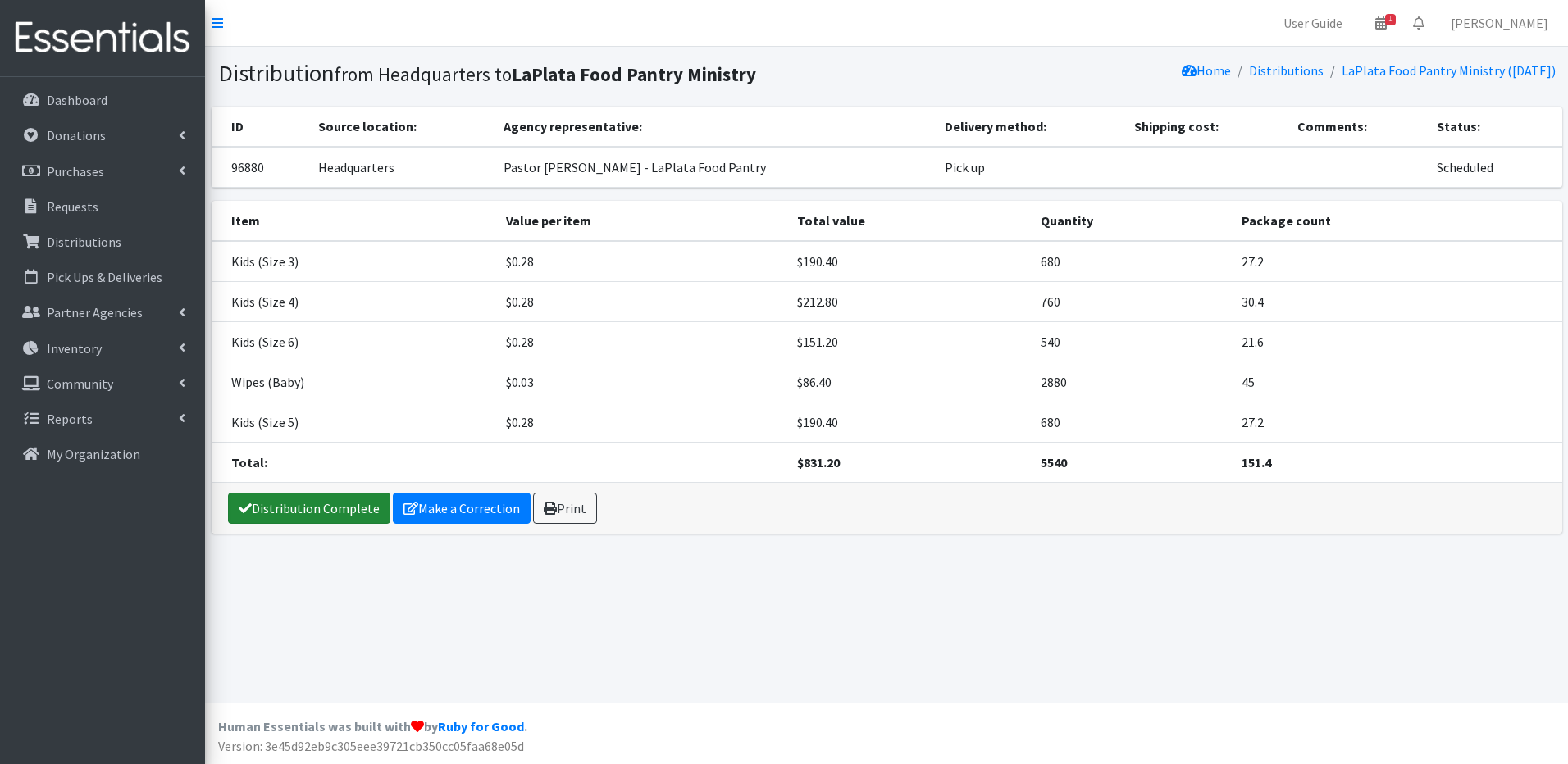
click at [358, 503] on link "Distribution Complete" at bounding box center [309, 508] width 163 height 31
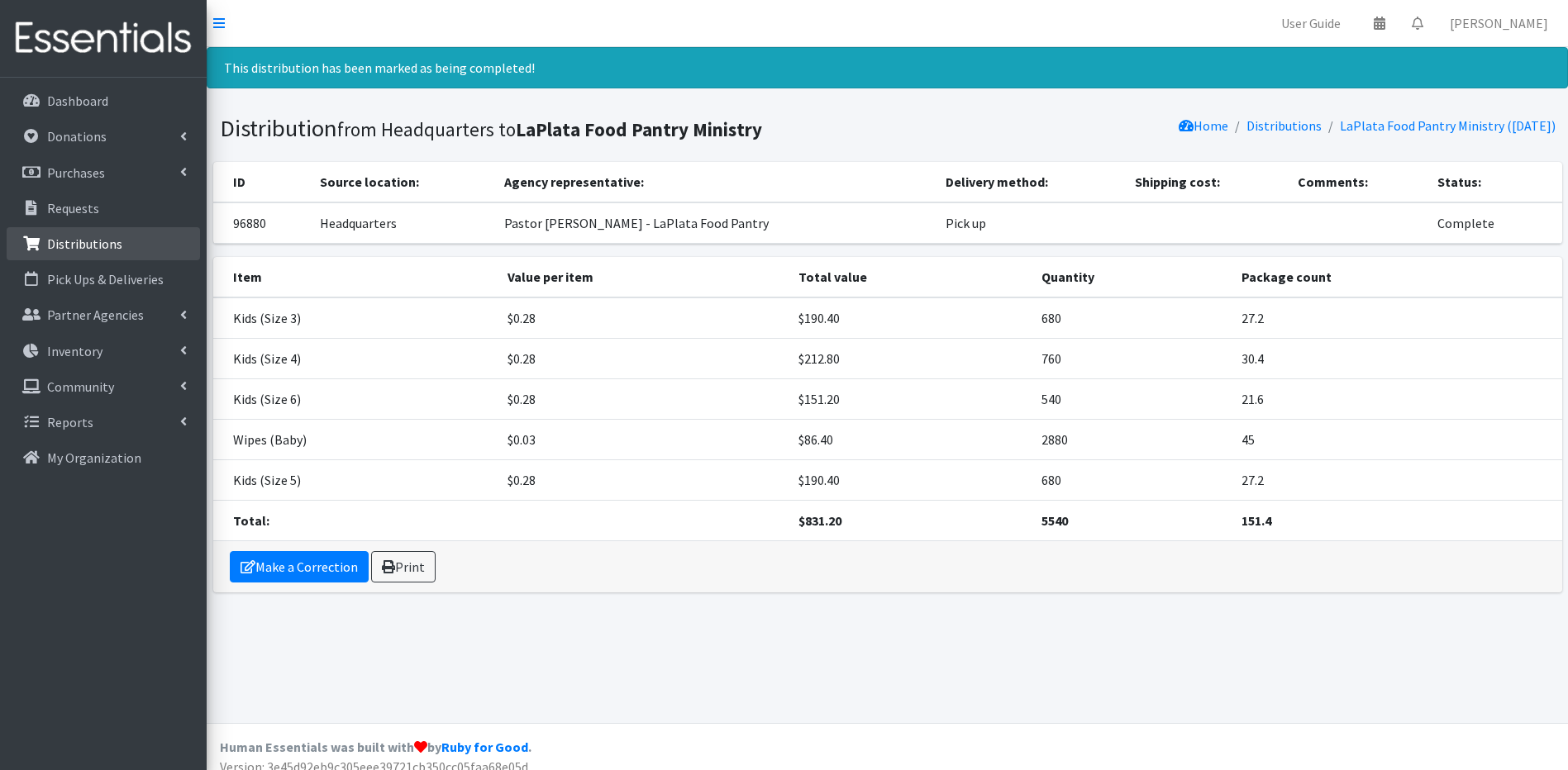
click at [64, 243] on p "Distributions" at bounding box center [84, 243] width 76 height 16
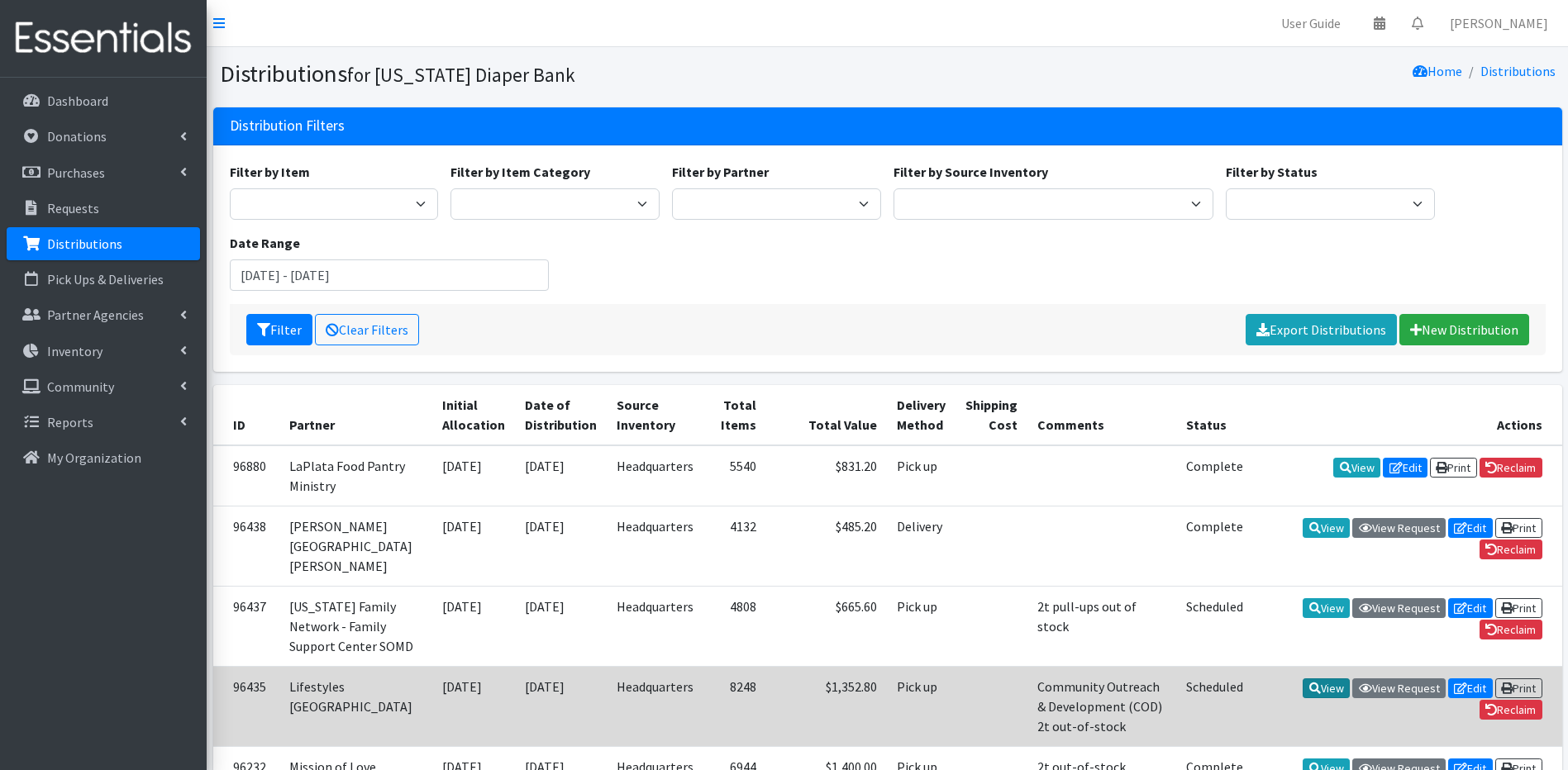
click at [1314, 699] on link "View" at bounding box center [1325, 688] width 47 height 20
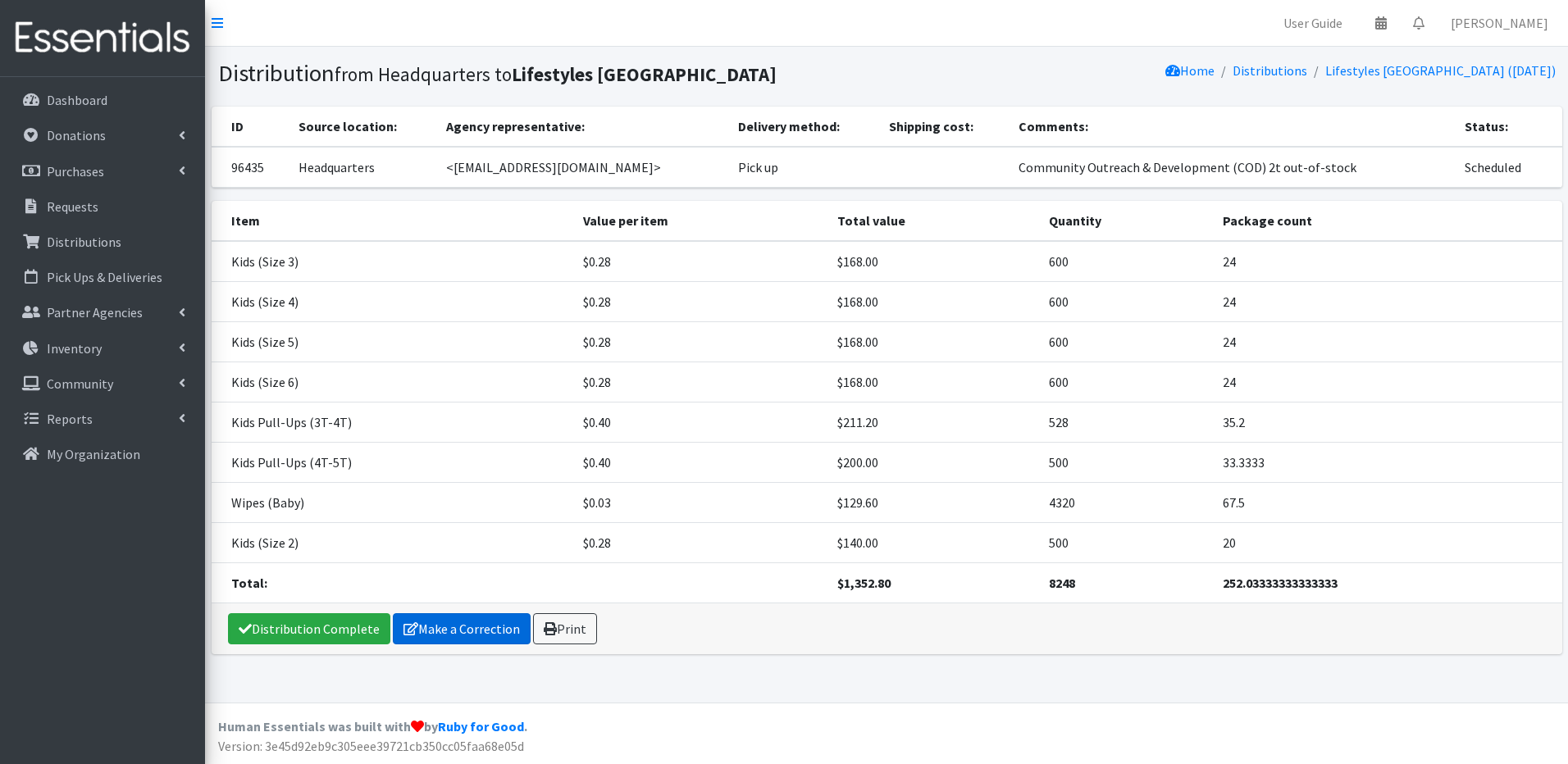
click at [491, 629] on link "Make a Correction" at bounding box center [461, 628] width 138 height 31
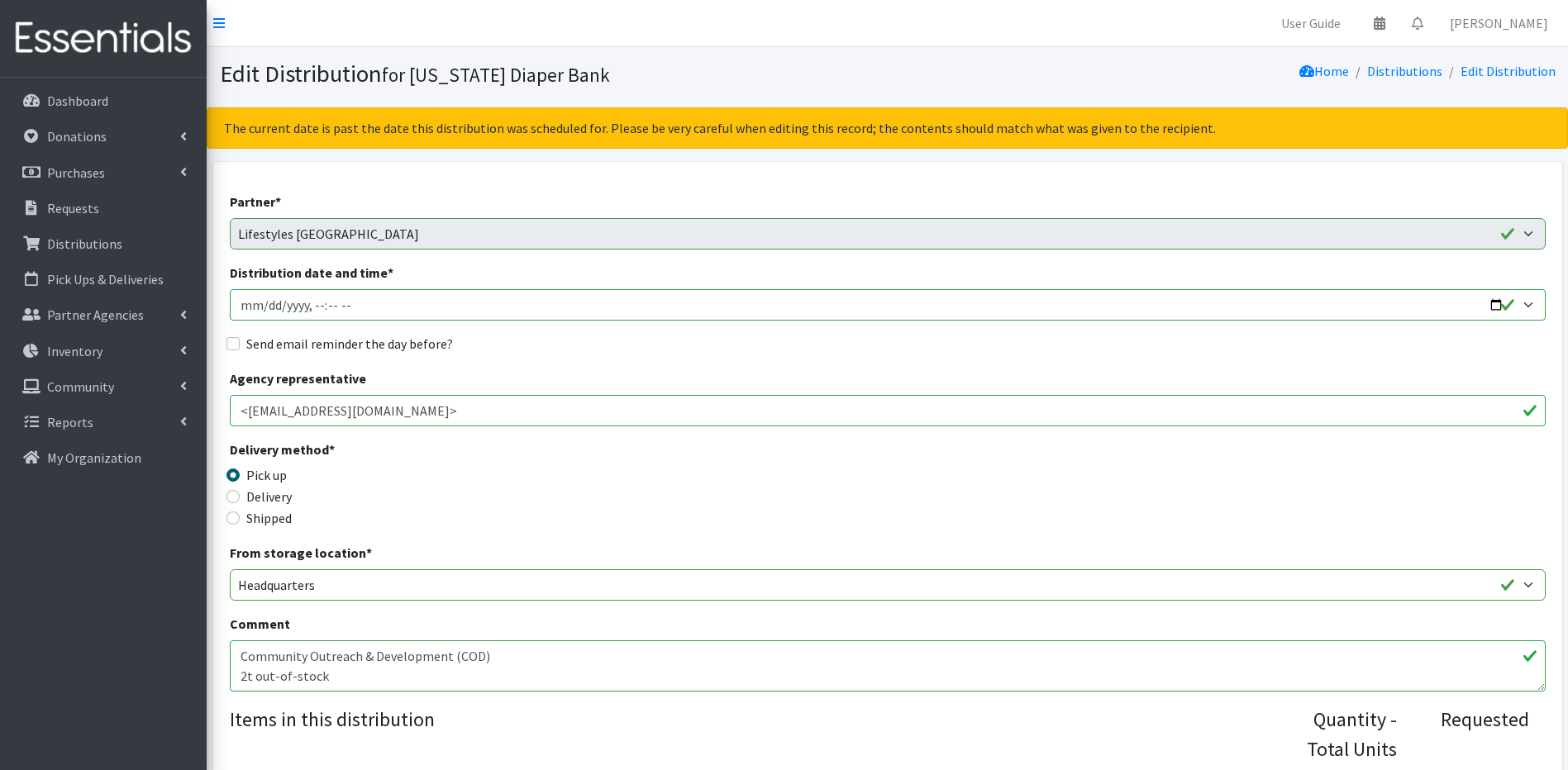
click at [268, 298] on input "Distribution date and time *" at bounding box center [888, 305] width 1316 height 31
type input "2025-09-22T10:30"
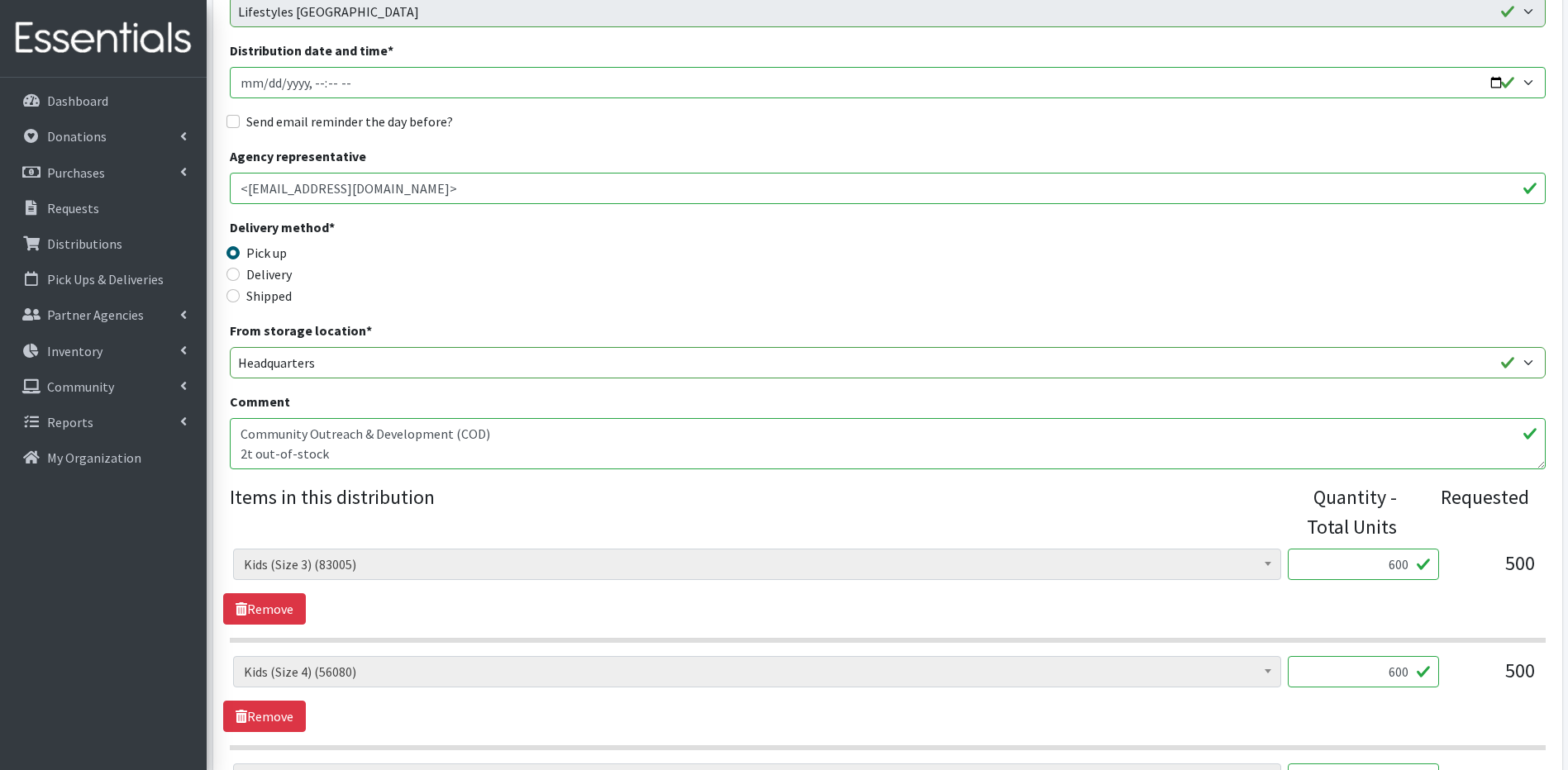
scroll to position [232, 0]
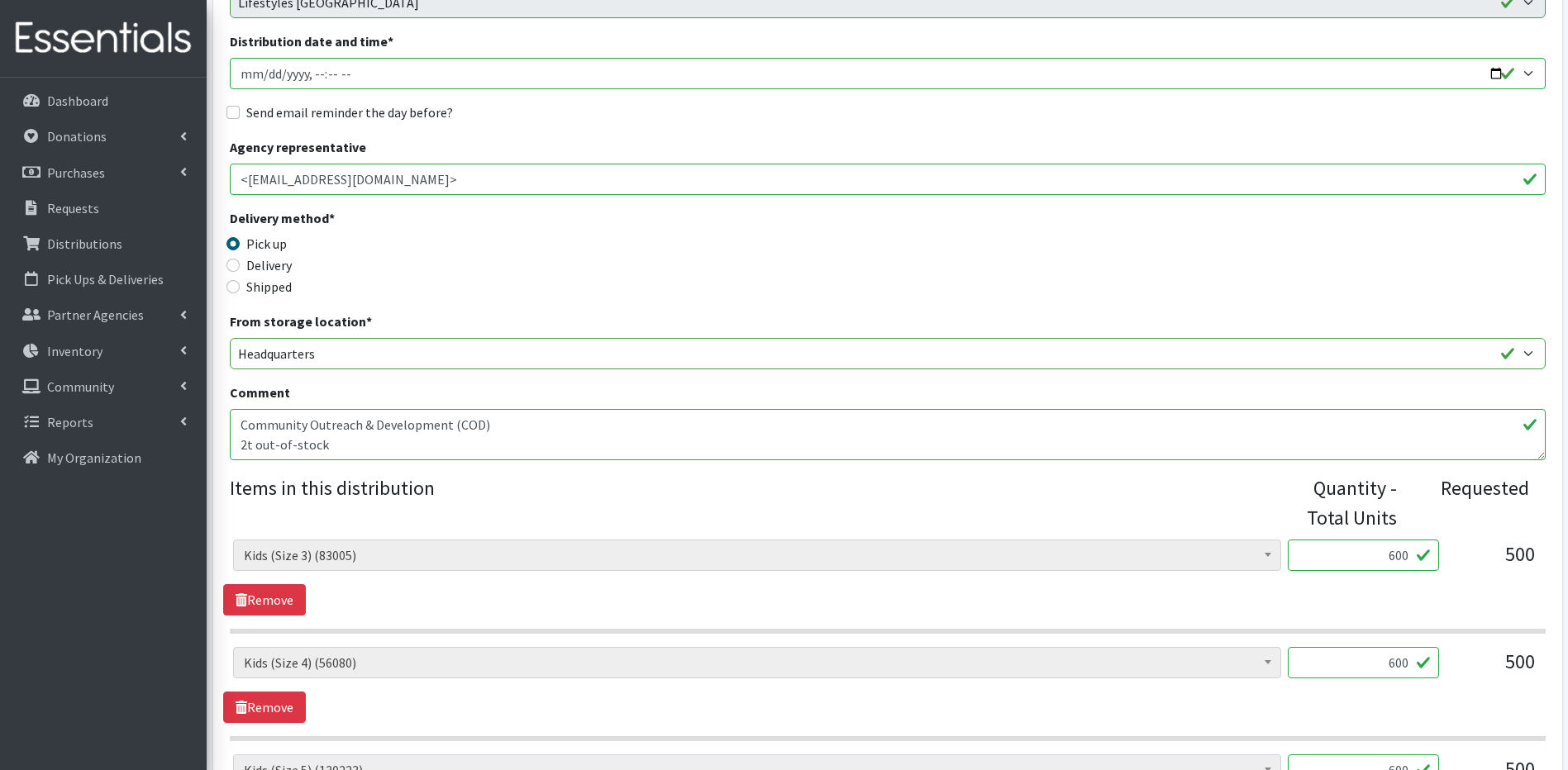
click at [1407, 557] on input "600" at bounding box center [1363, 555] width 151 height 31
type input "6"
type input "816"
click at [1407, 664] on input "600" at bounding box center [1363, 662] width 151 height 31
type input "6"
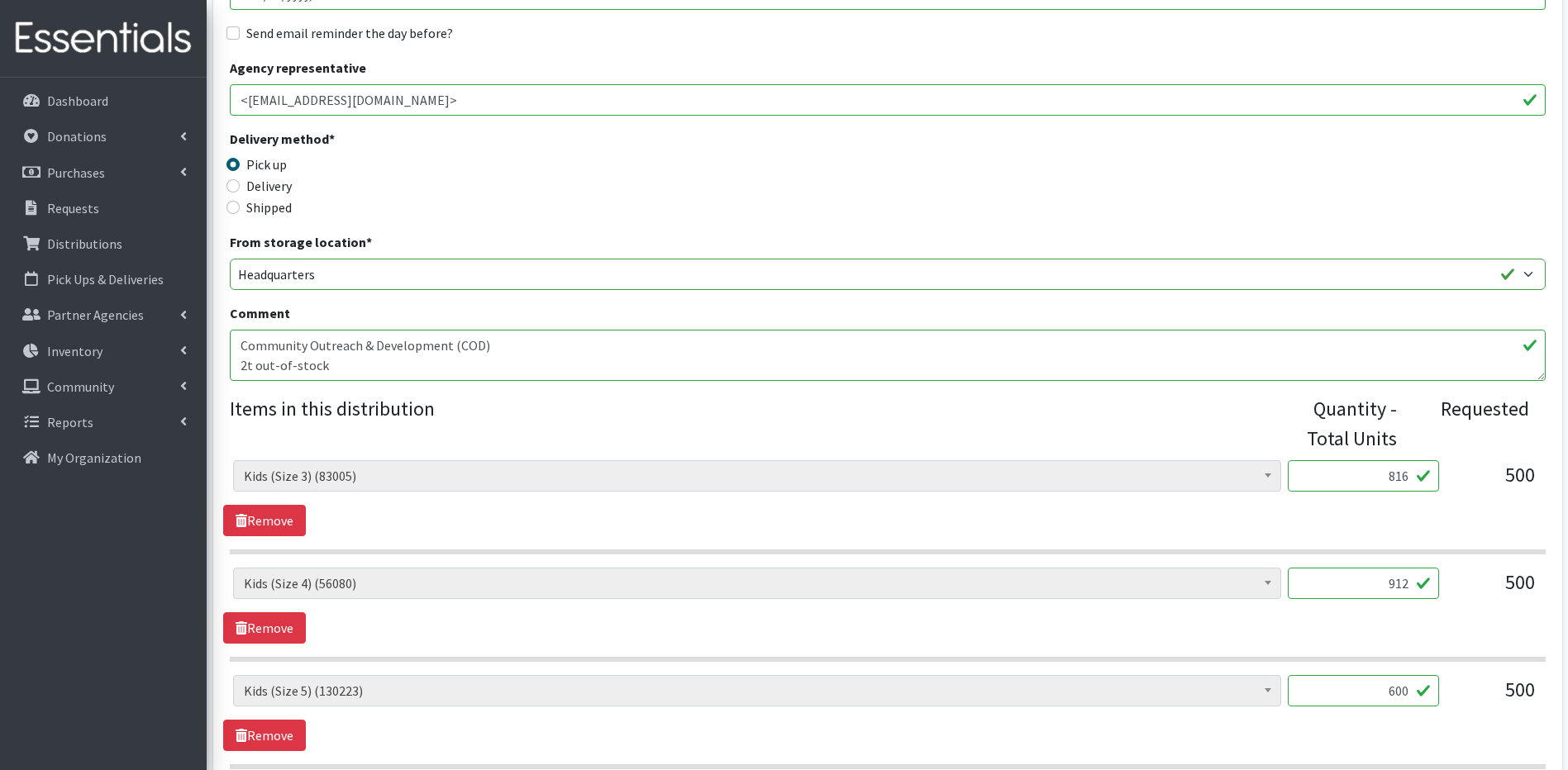
scroll to position [330, 0]
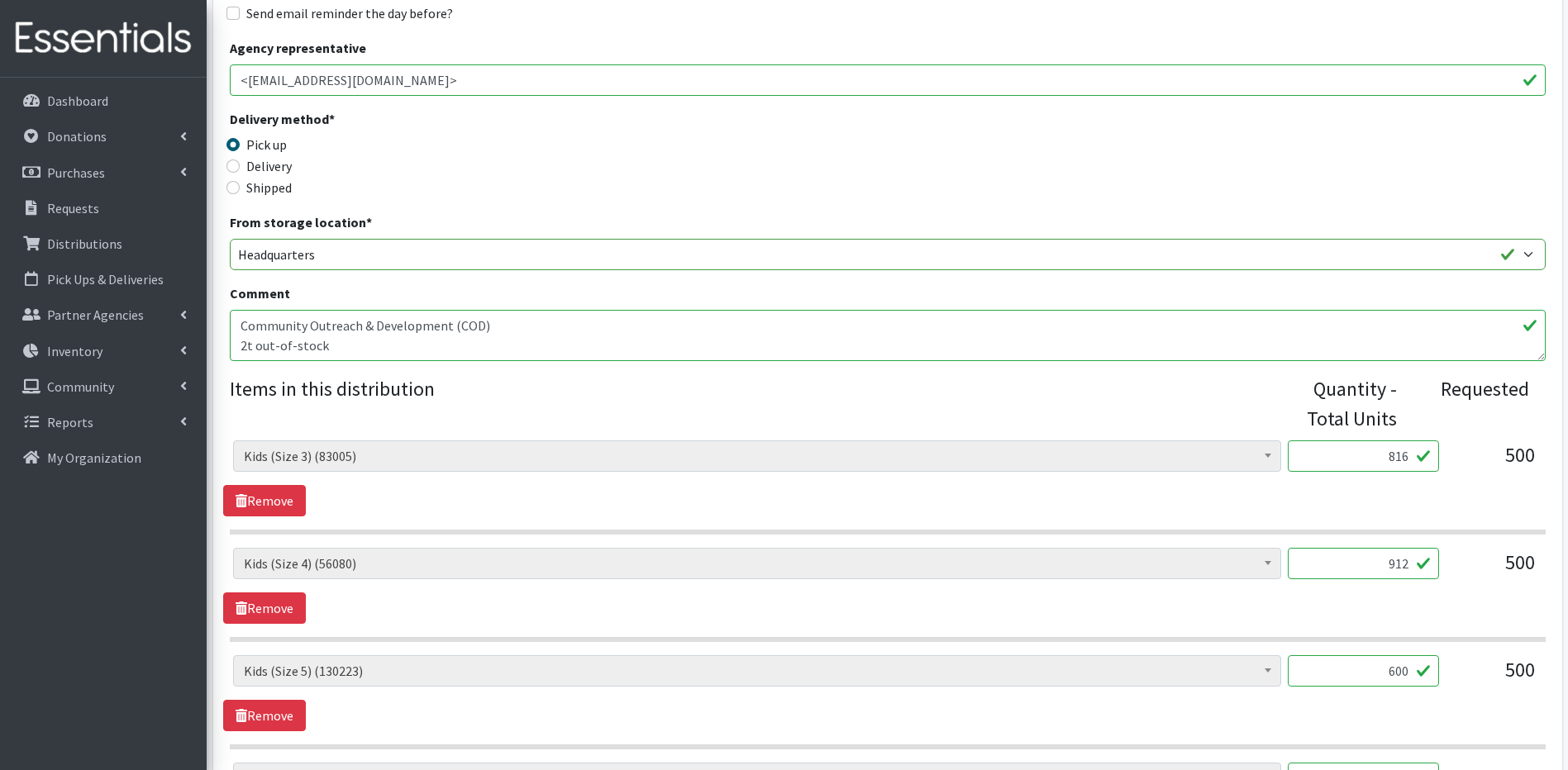
type input "912"
click at [1408, 672] on input "600" at bounding box center [1363, 671] width 151 height 31
type input "6"
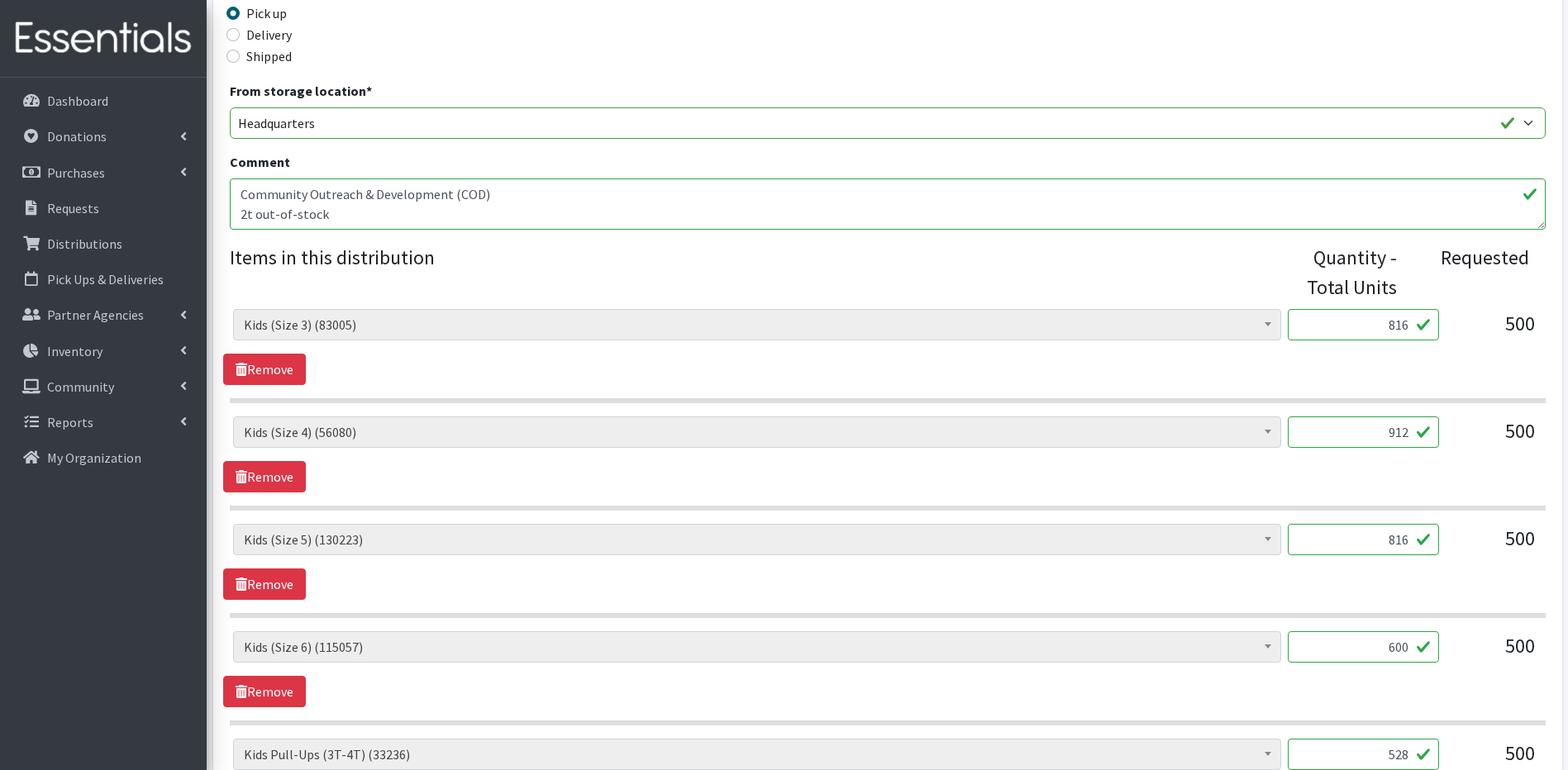
scroll to position [463, 0]
click at [1408, 644] on input "600" at bounding box center [1363, 646] width 151 height 31
click at [1406, 542] on input "816" at bounding box center [1363, 538] width 151 height 31
type input "8"
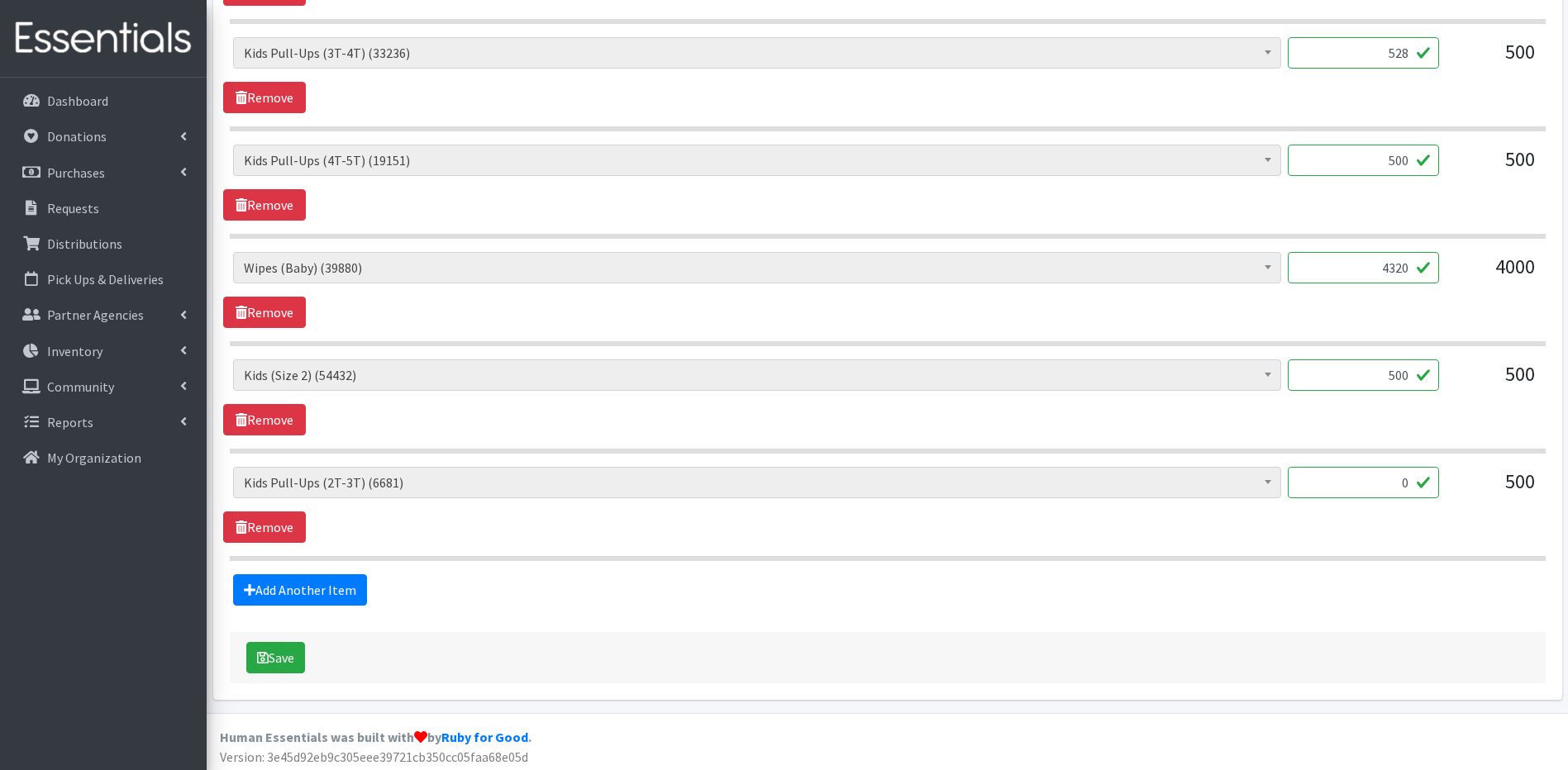
scroll to position [1169, 0]
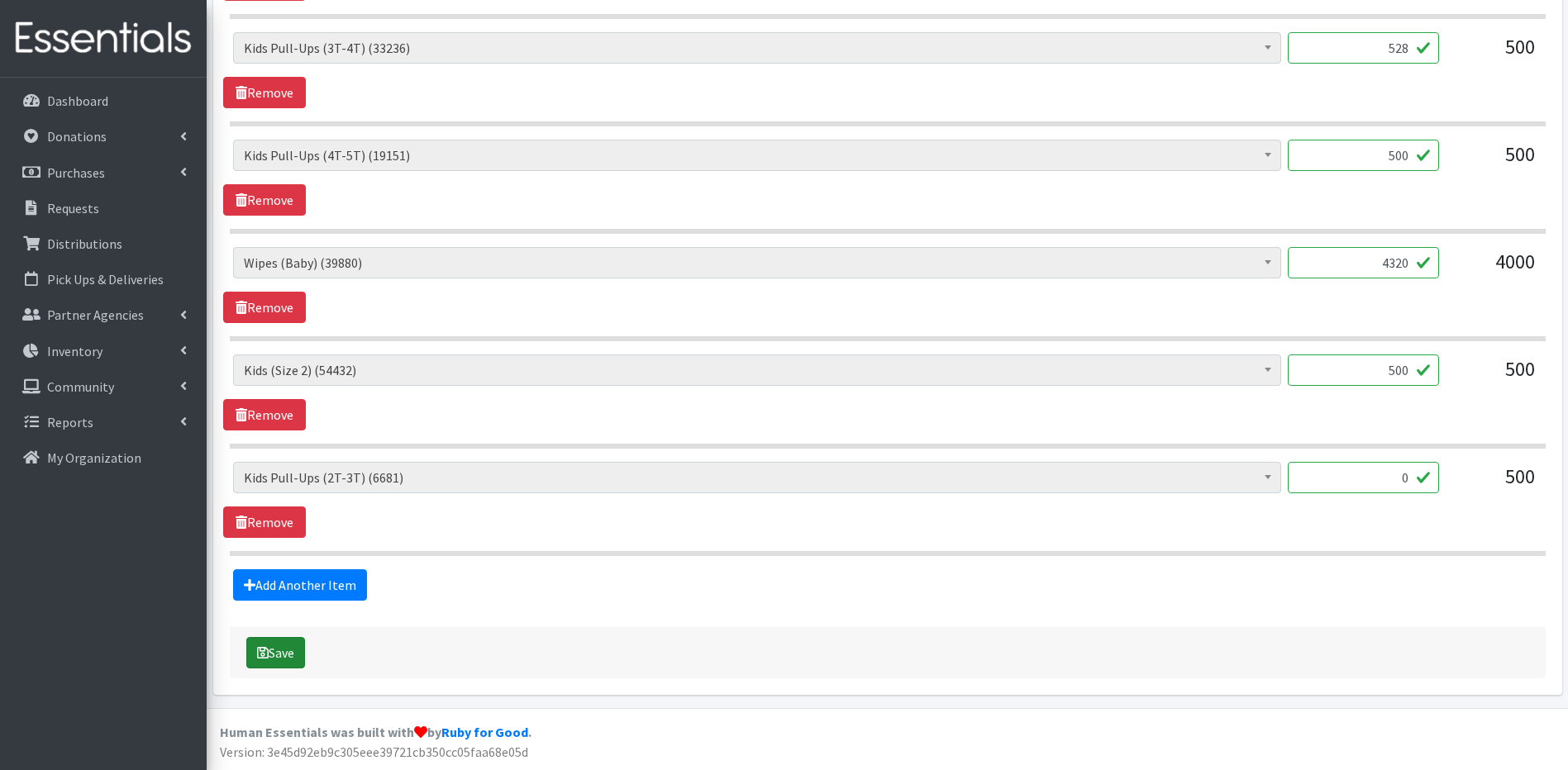
type input "600"
click at [281, 655] on button "Save" at bounding box center [275, 653] width 59 height 31
